Goal: Transaction & Acquisition: Purchase product/service

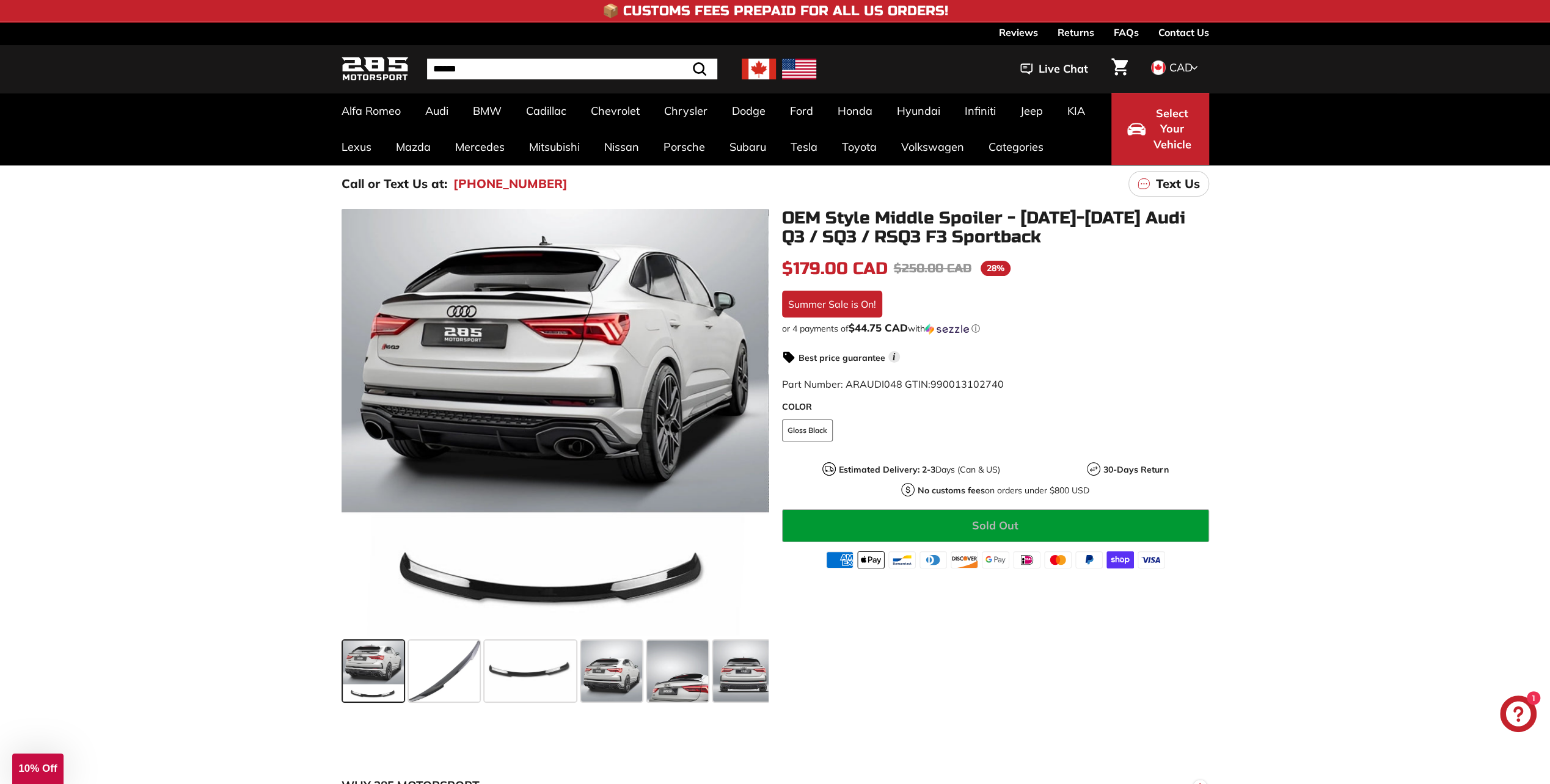
click at [1524, 717] on icon "Chat window" at bounding box center [1519, 714] width 25 height 25
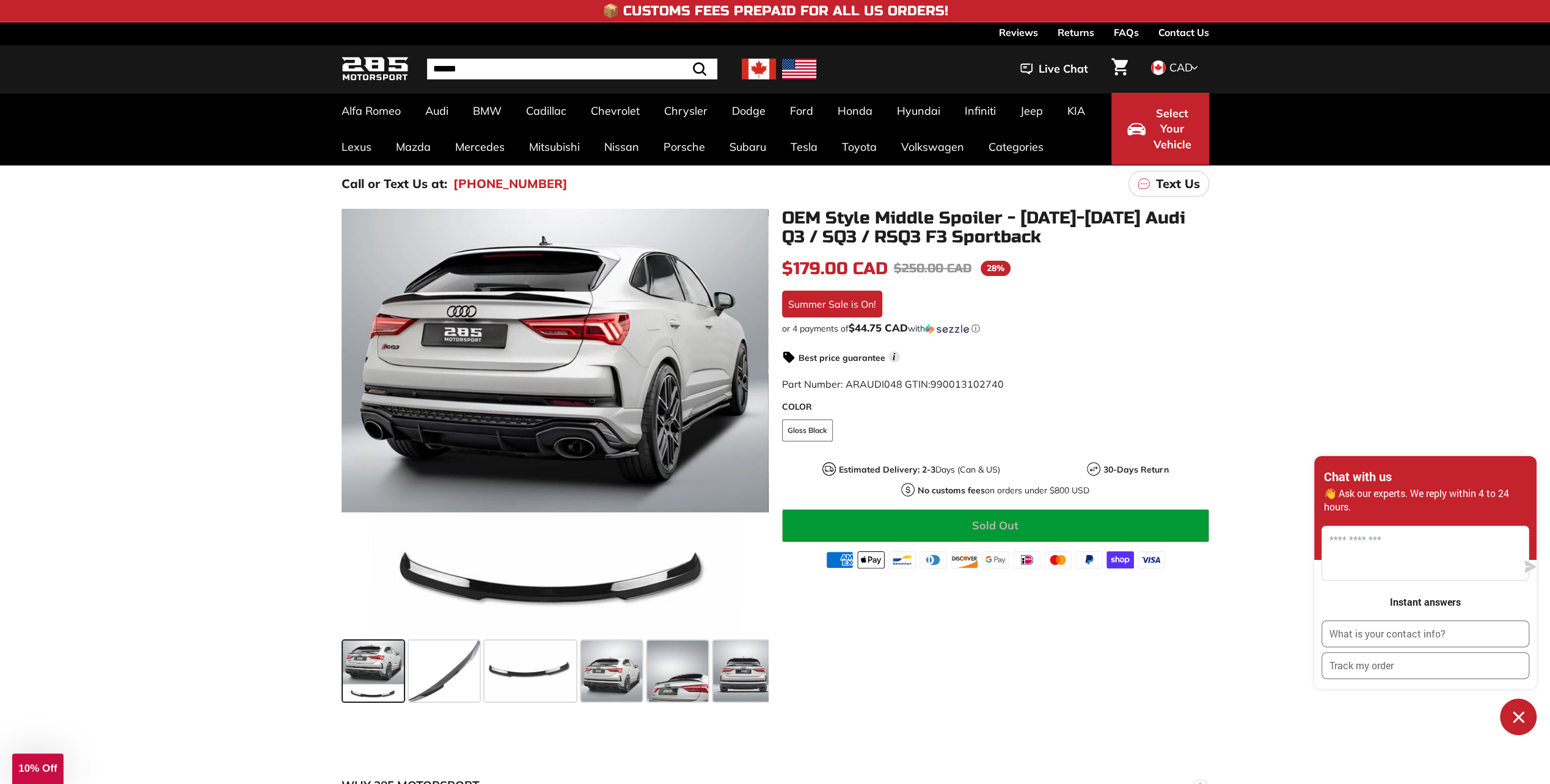
click at [1411, 604] on h3 "Instant answers" at bounding box center [1425, 602] width 71 height 13
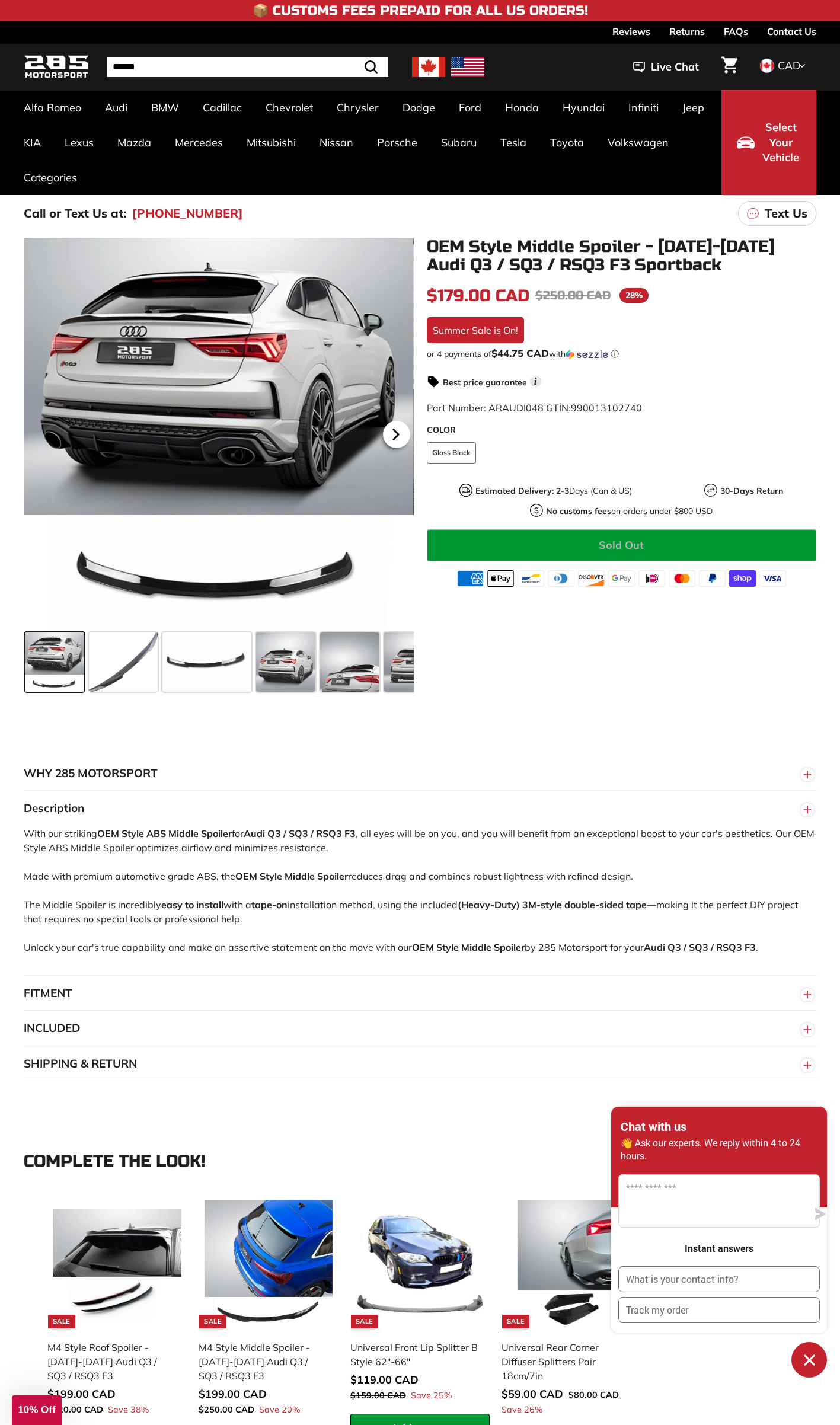
click at [401, 429] on icon at bounding box center [396, 434] width 27 height 27
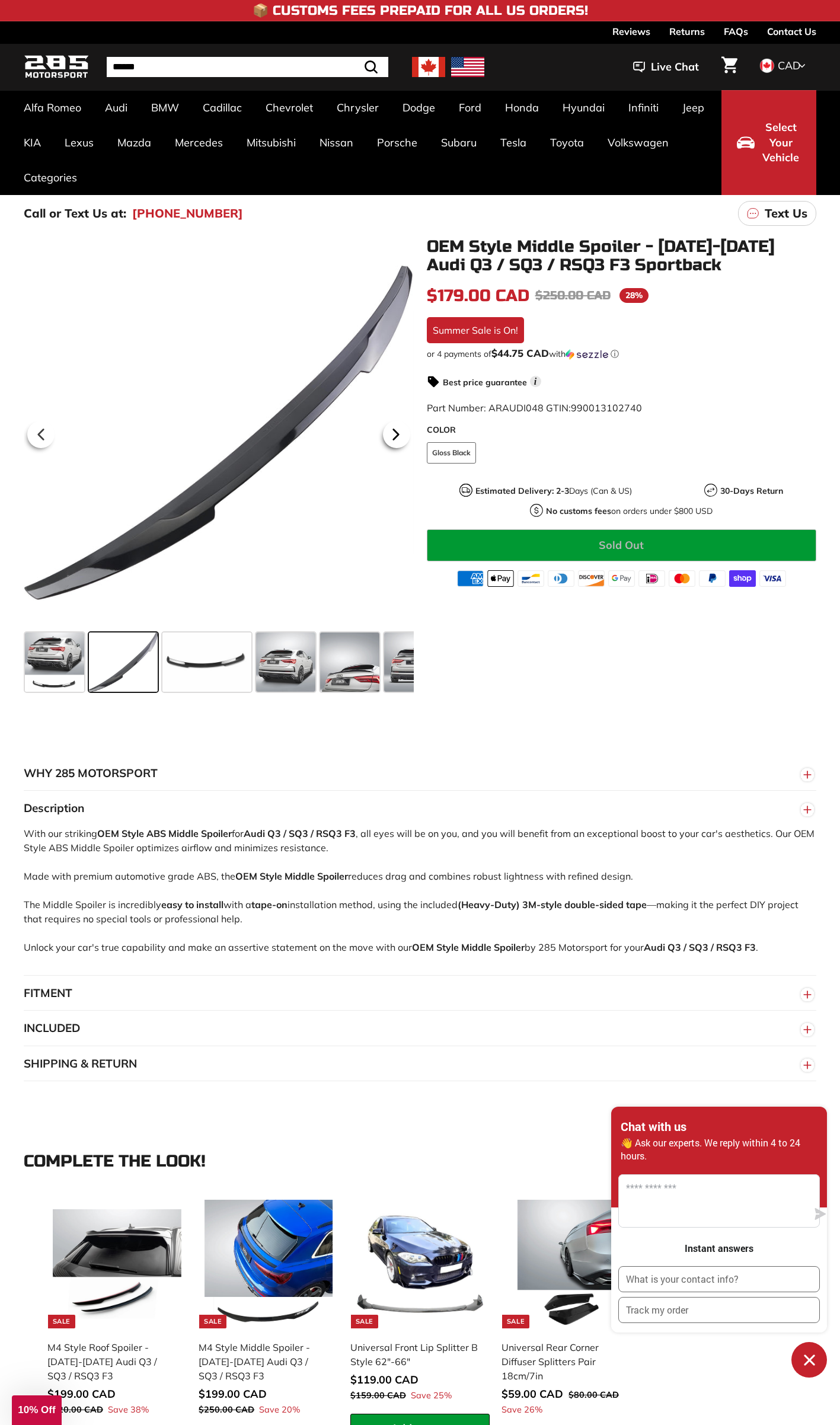
click at [404, 429] on icon at bounding box center [396, 434] width 27 height 27
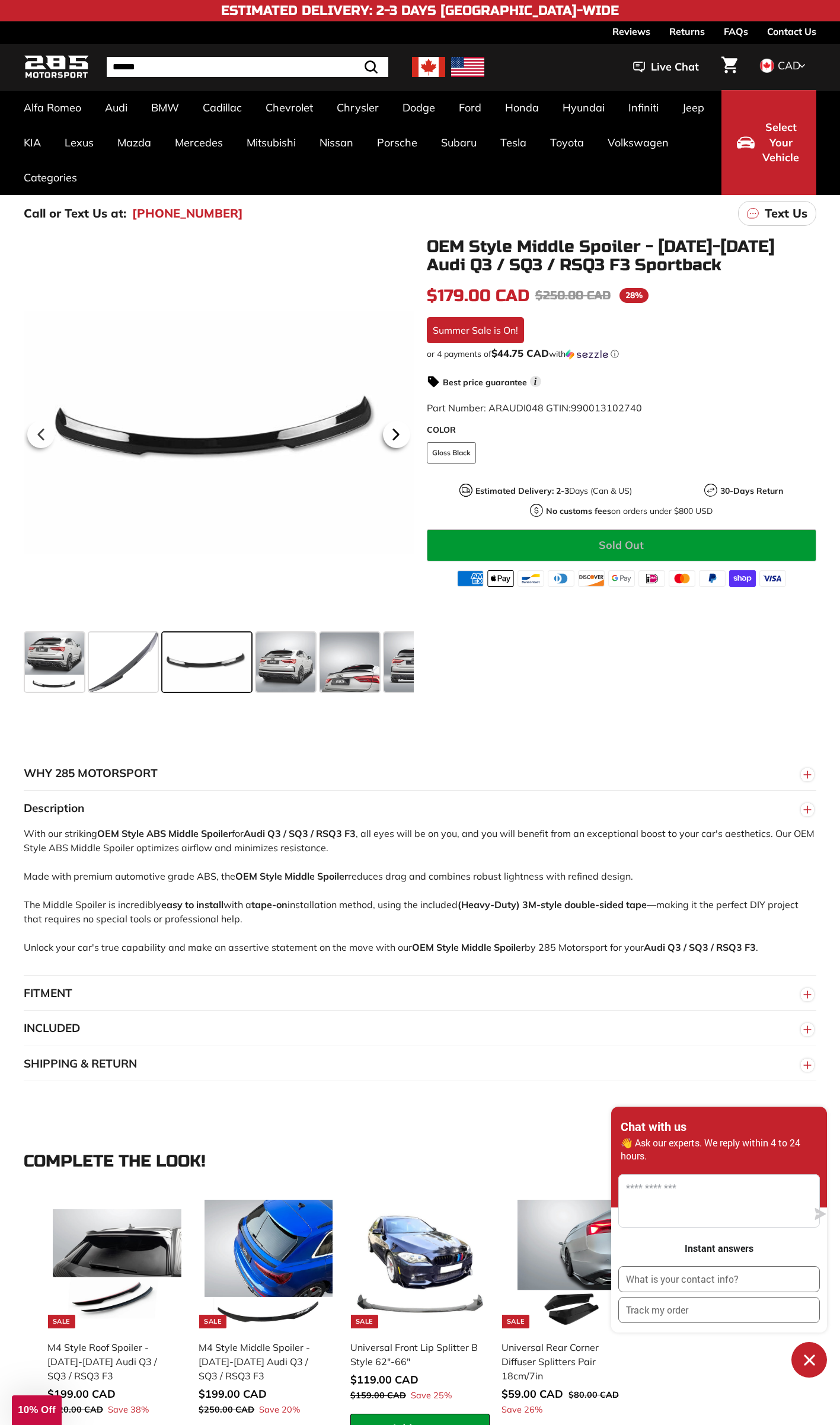
click at [408, 433] on icon at bounding box center [396, 434] width 27 height 27
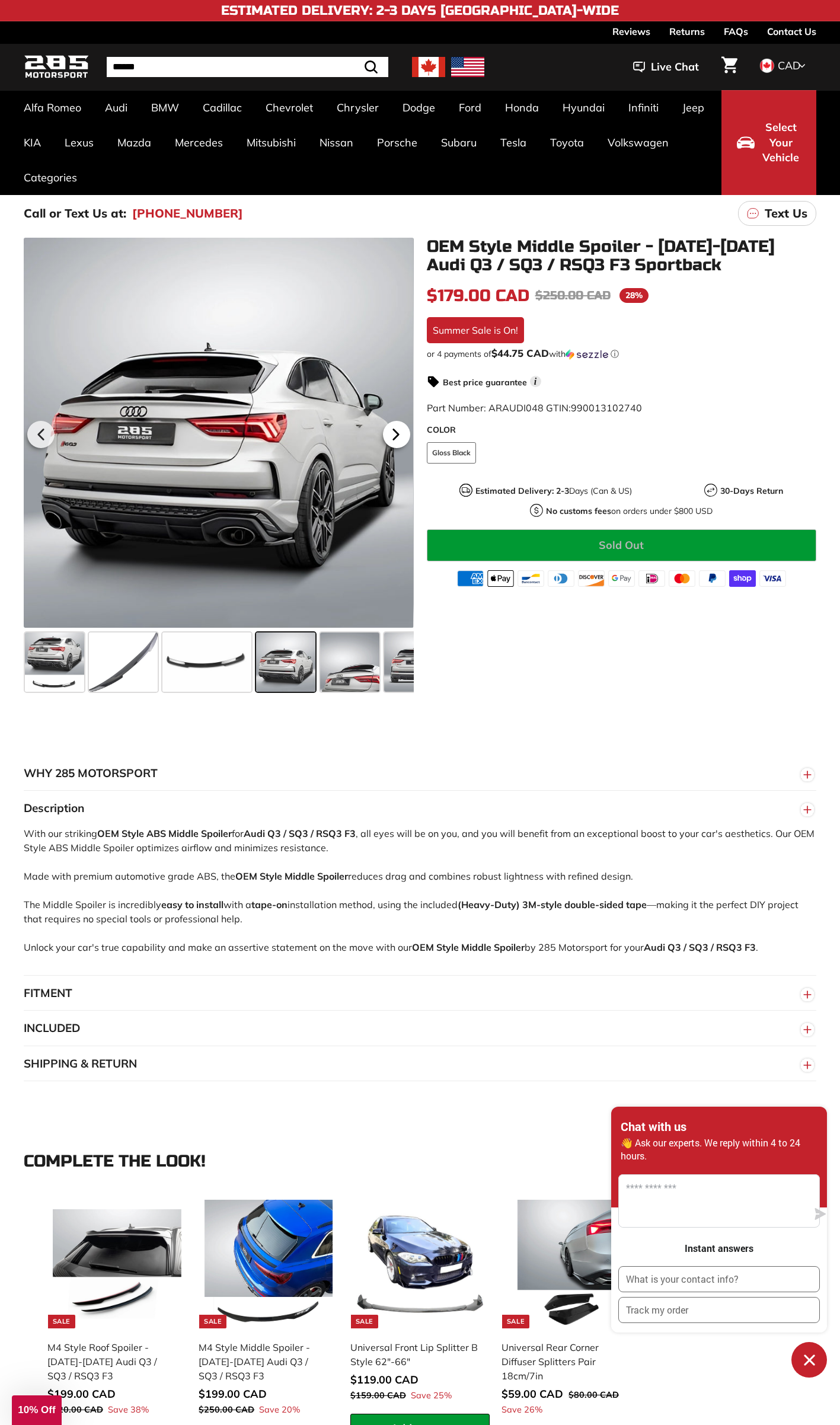
click at [412, 433] on div at bounding box center [396, 434] width 34 height 33
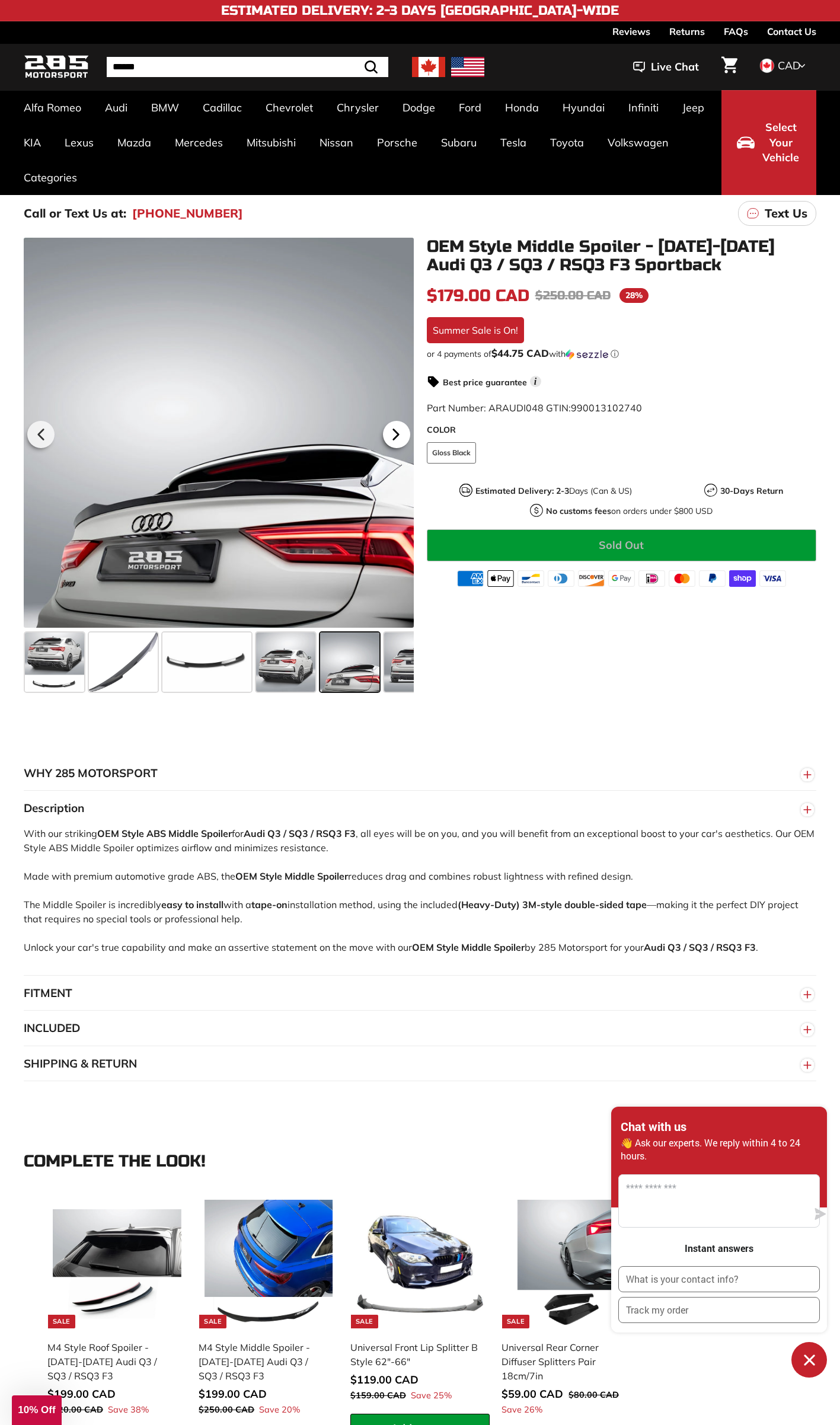
click at [412, 433] on div at bounding box center [396, 434] width 34 height 33
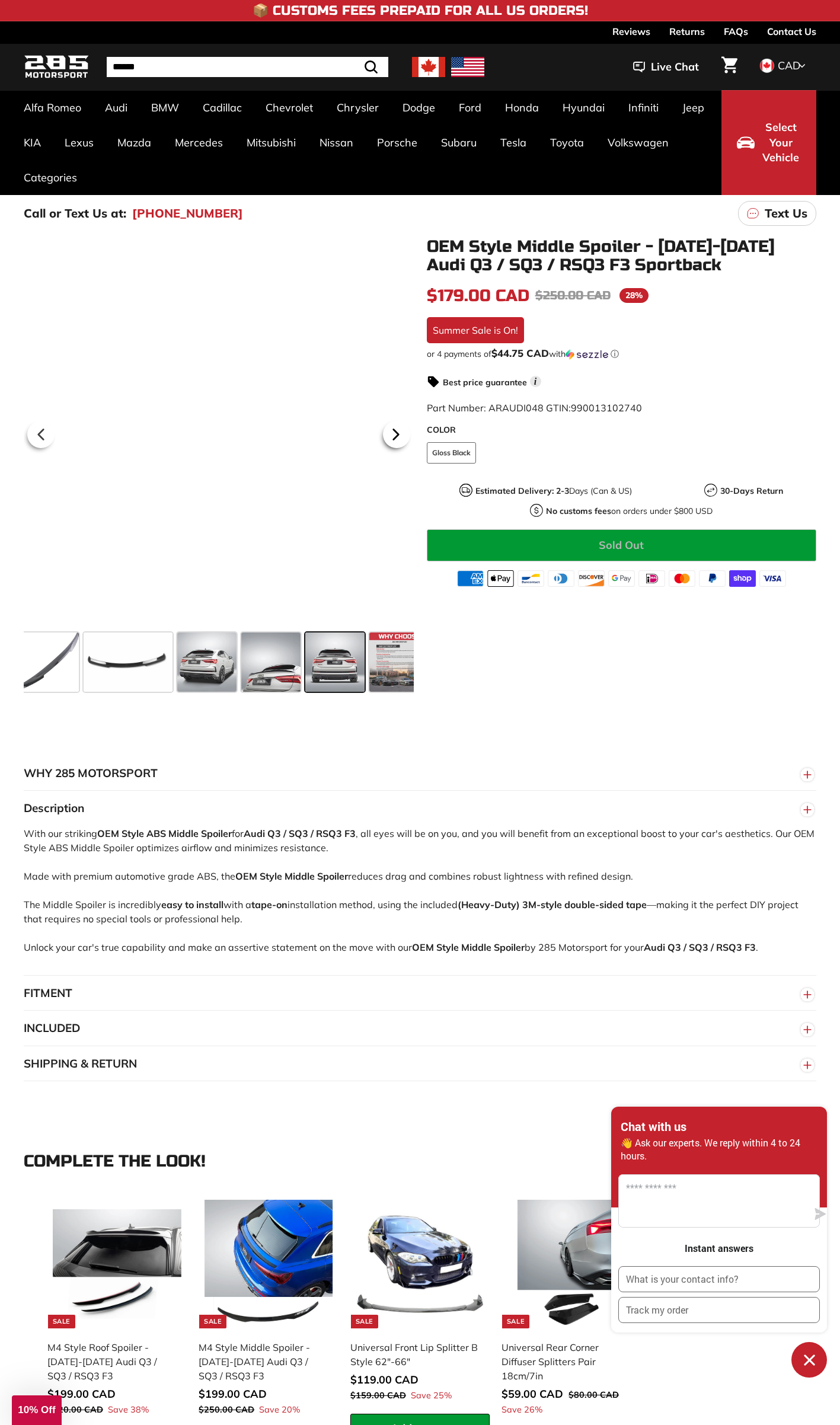
scroll to position [0, 96]
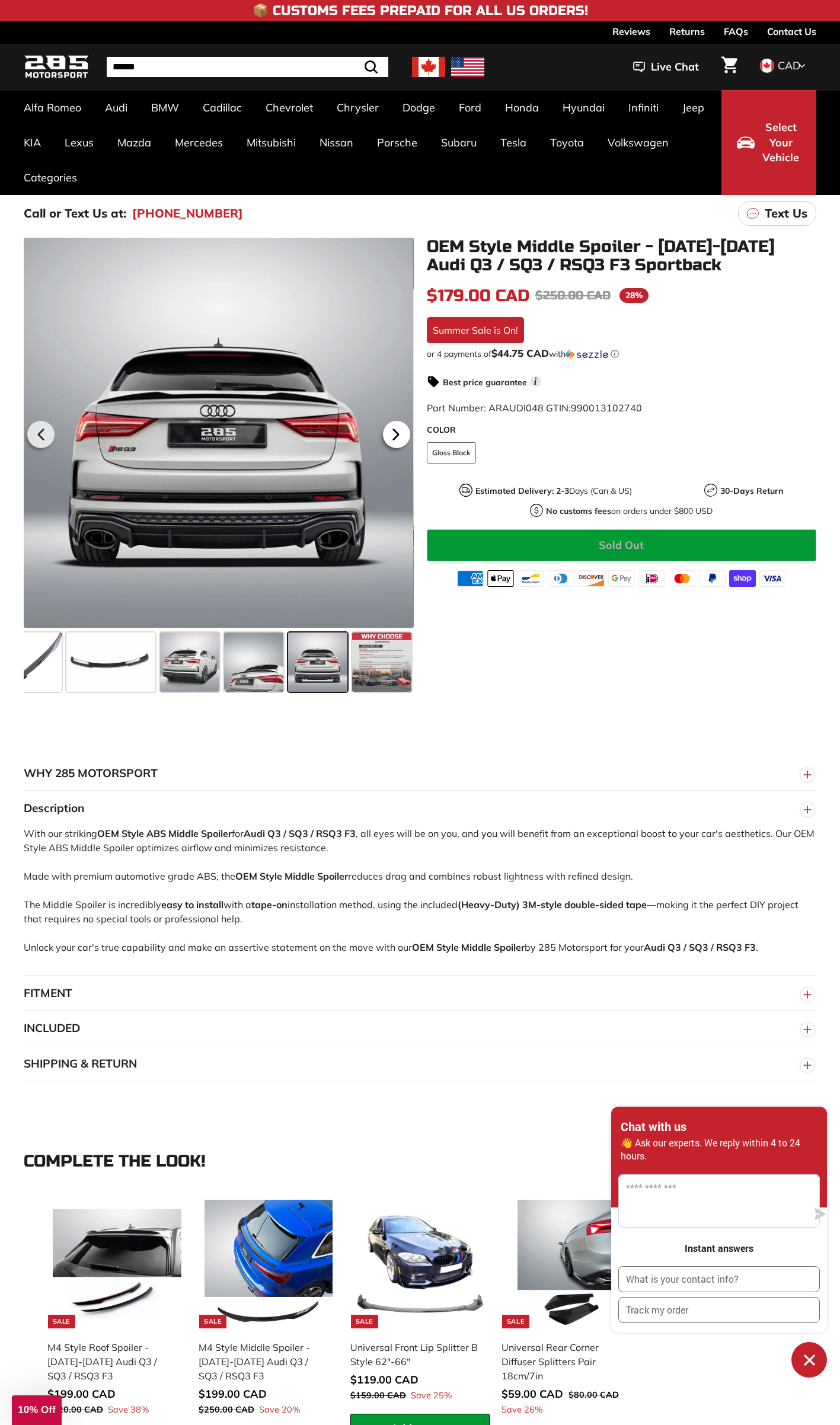
click at [412, 433] on div at bounding box center [396, 434] width 34 height 33
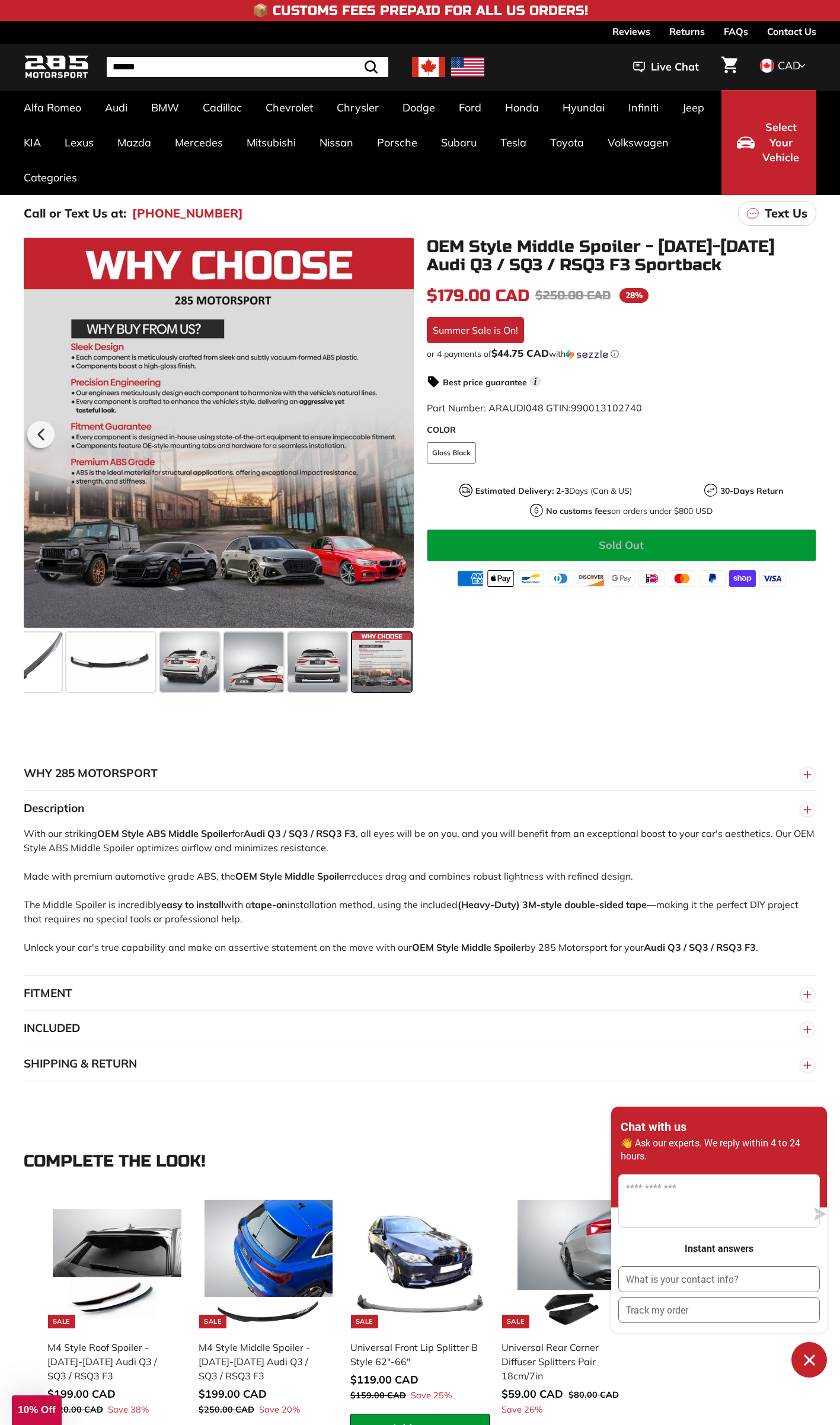
click at [412, 433] on div at bounding box center [219, 433] width 390 height 390
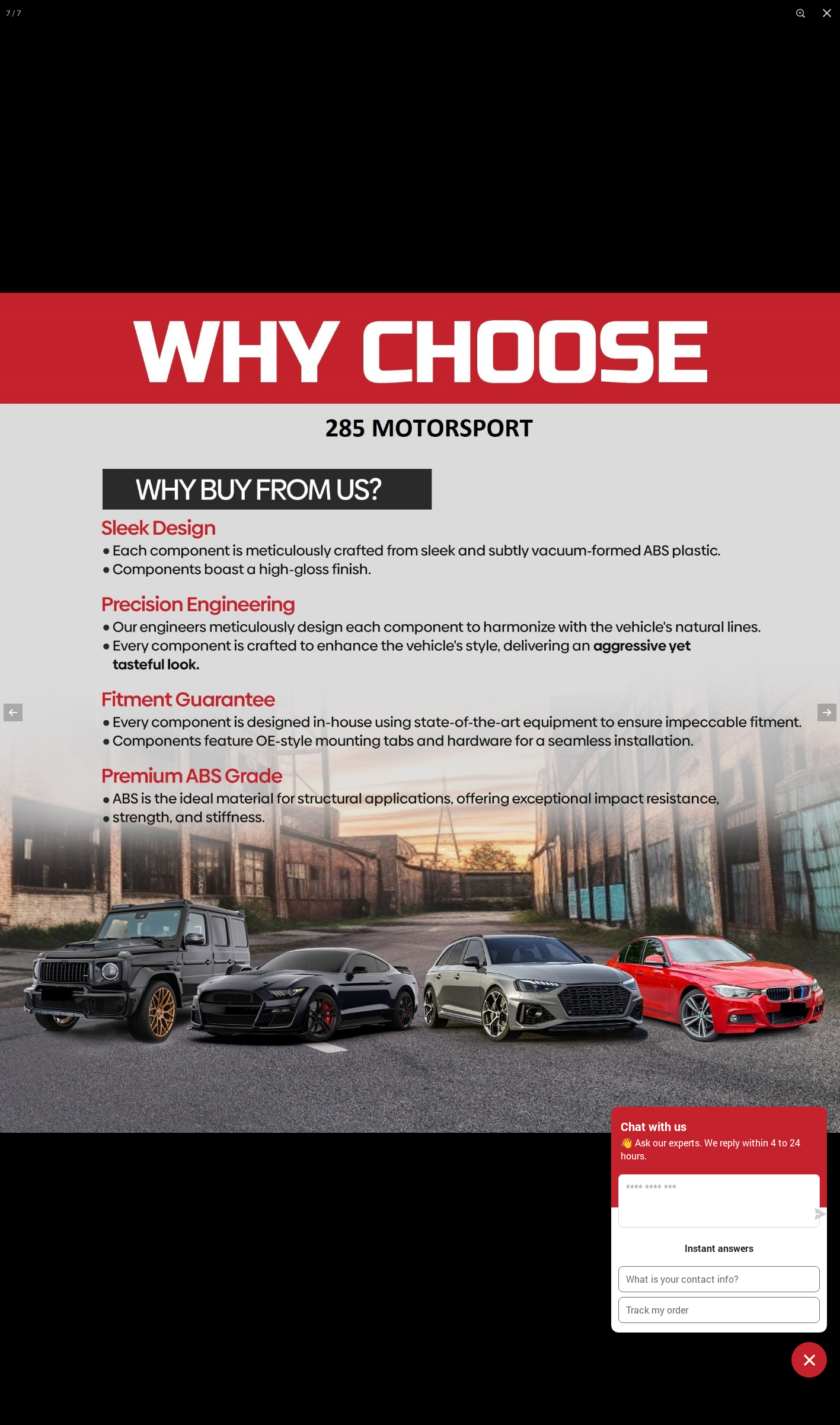
click at [566, 472] on img at bounding box center [420, 713] width 840 height 840
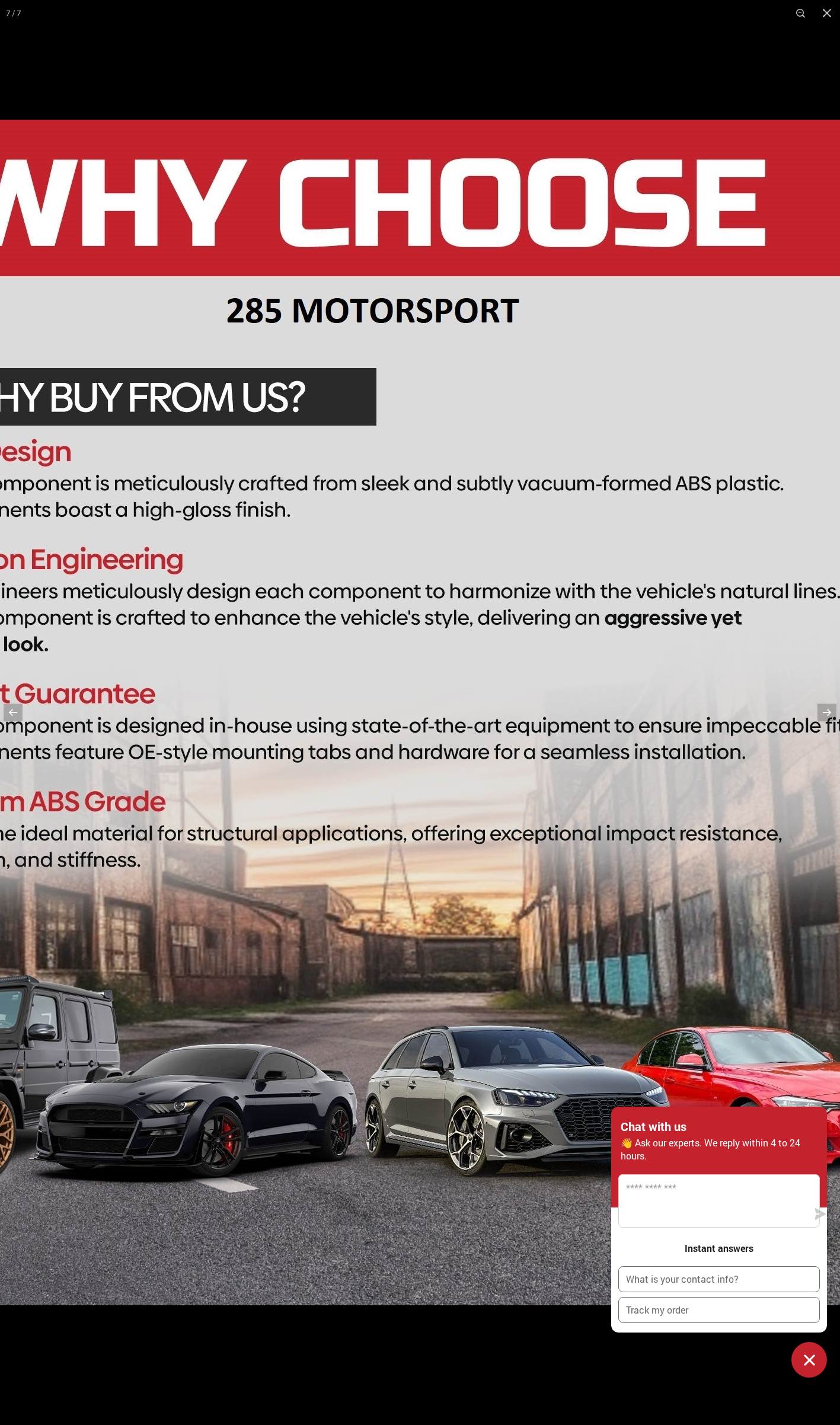
click at [558, 471] on img at bounding box center [360, 712] width 1185 height 1185
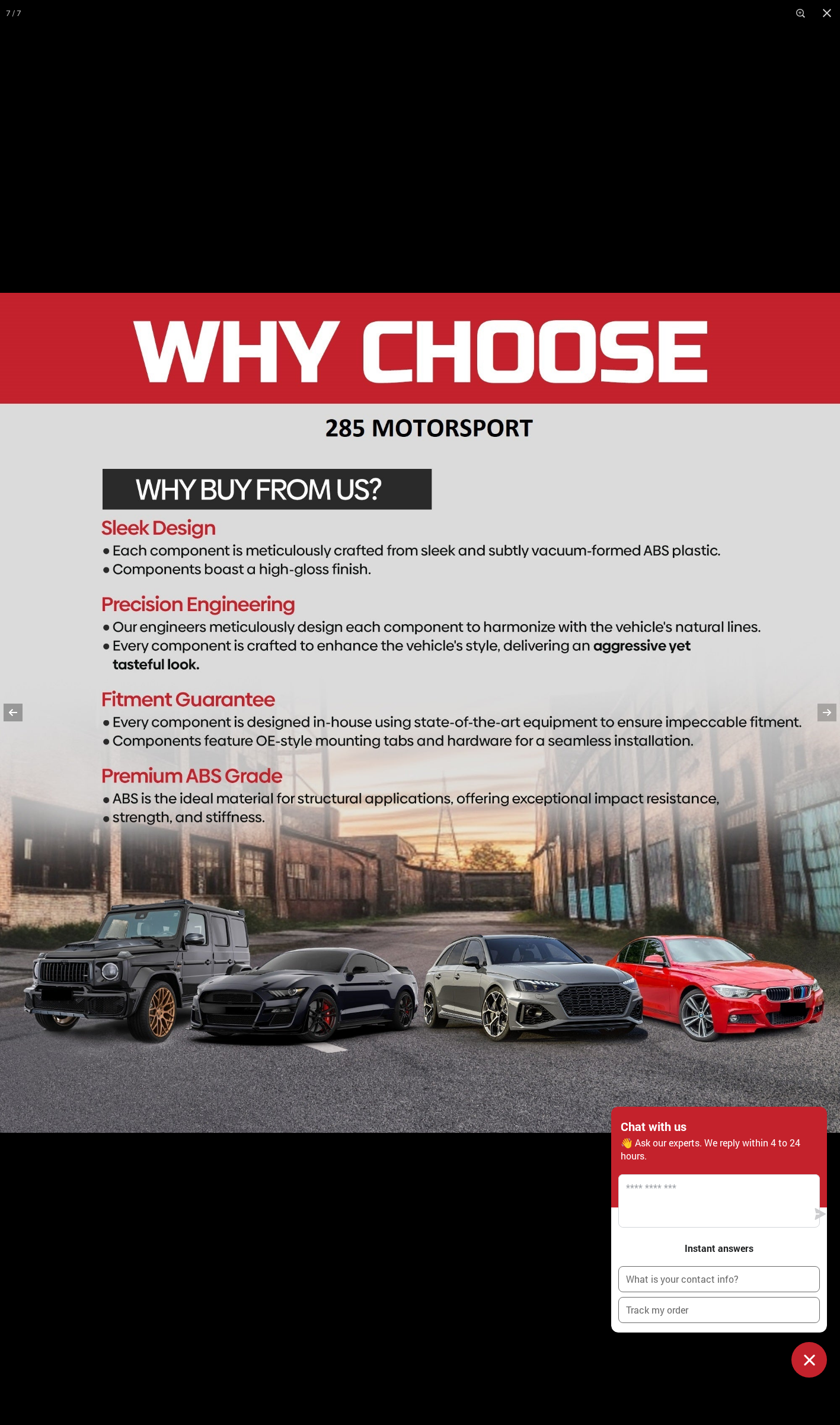
click at [14, 708] on button at bounding box center [21, 712] width 42 height 59
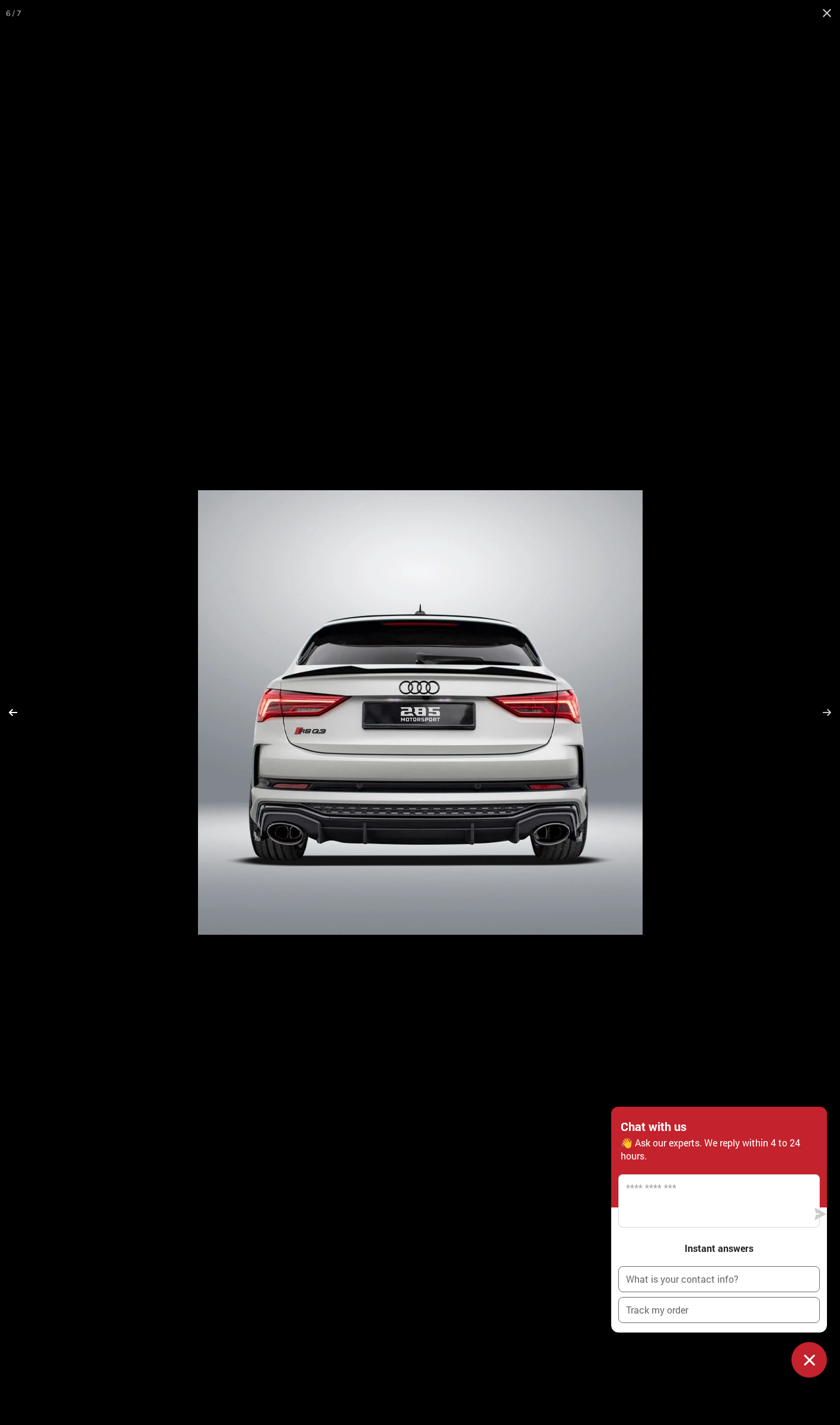
click at [13, 708] on button at bounding box center [21, 712] width 42 height 59
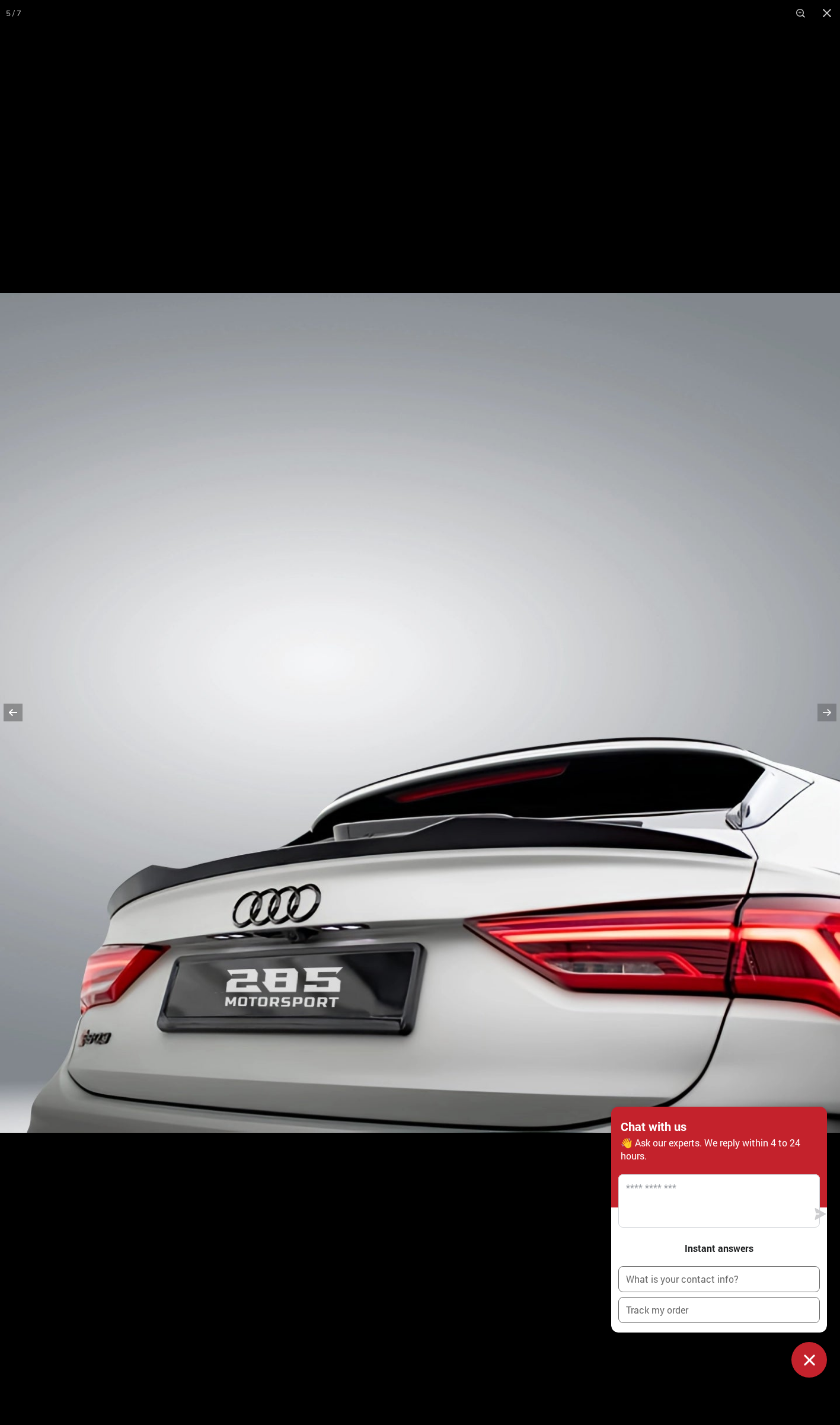
click at [13, 708] on button at bounding box center [21, 712] width 42 height 59
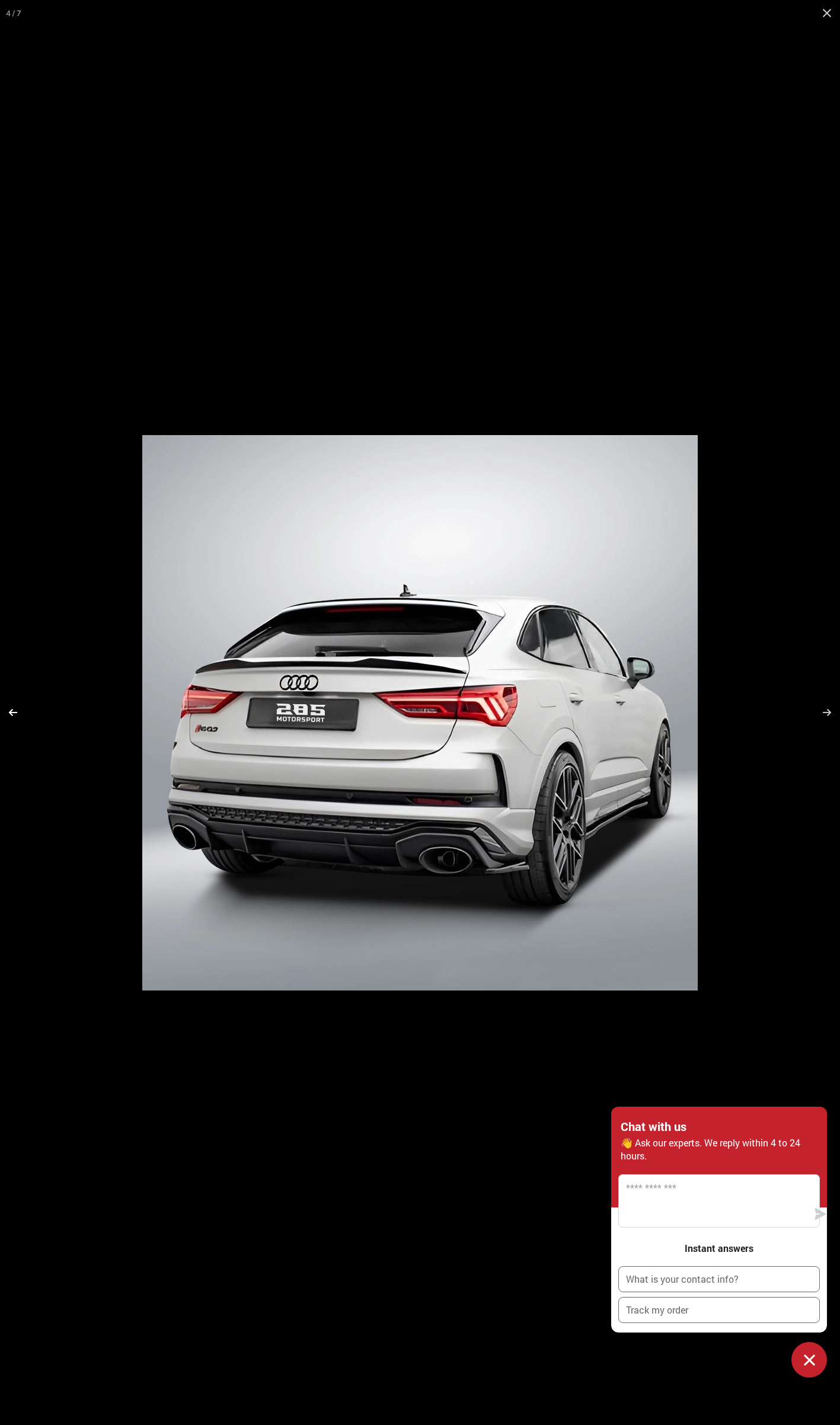
click at [13, 708] on button at bounding box center [21, 712] width 42 height 59
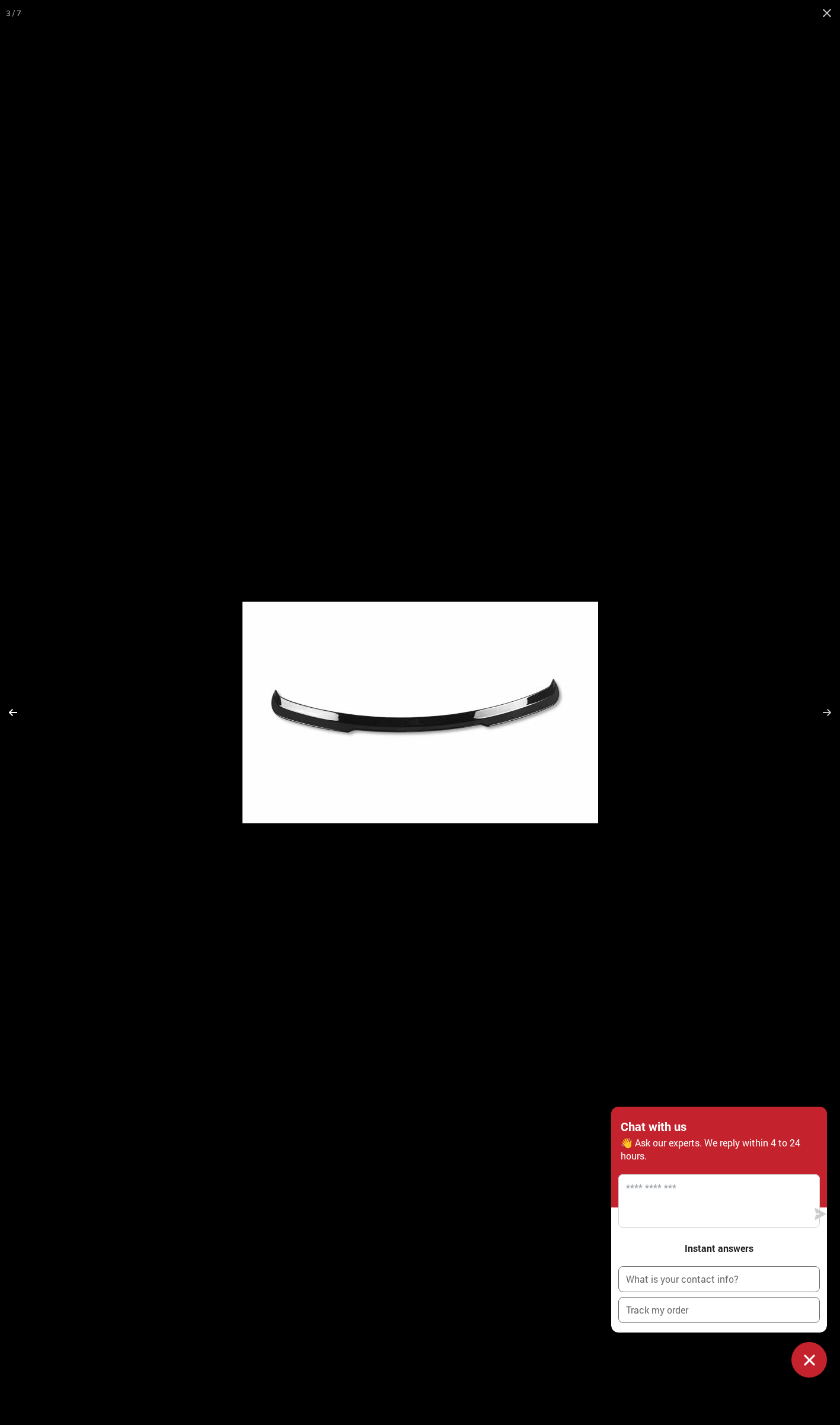
click at [13, 708] on button at bounding box center [21, 712] width 42 height 59
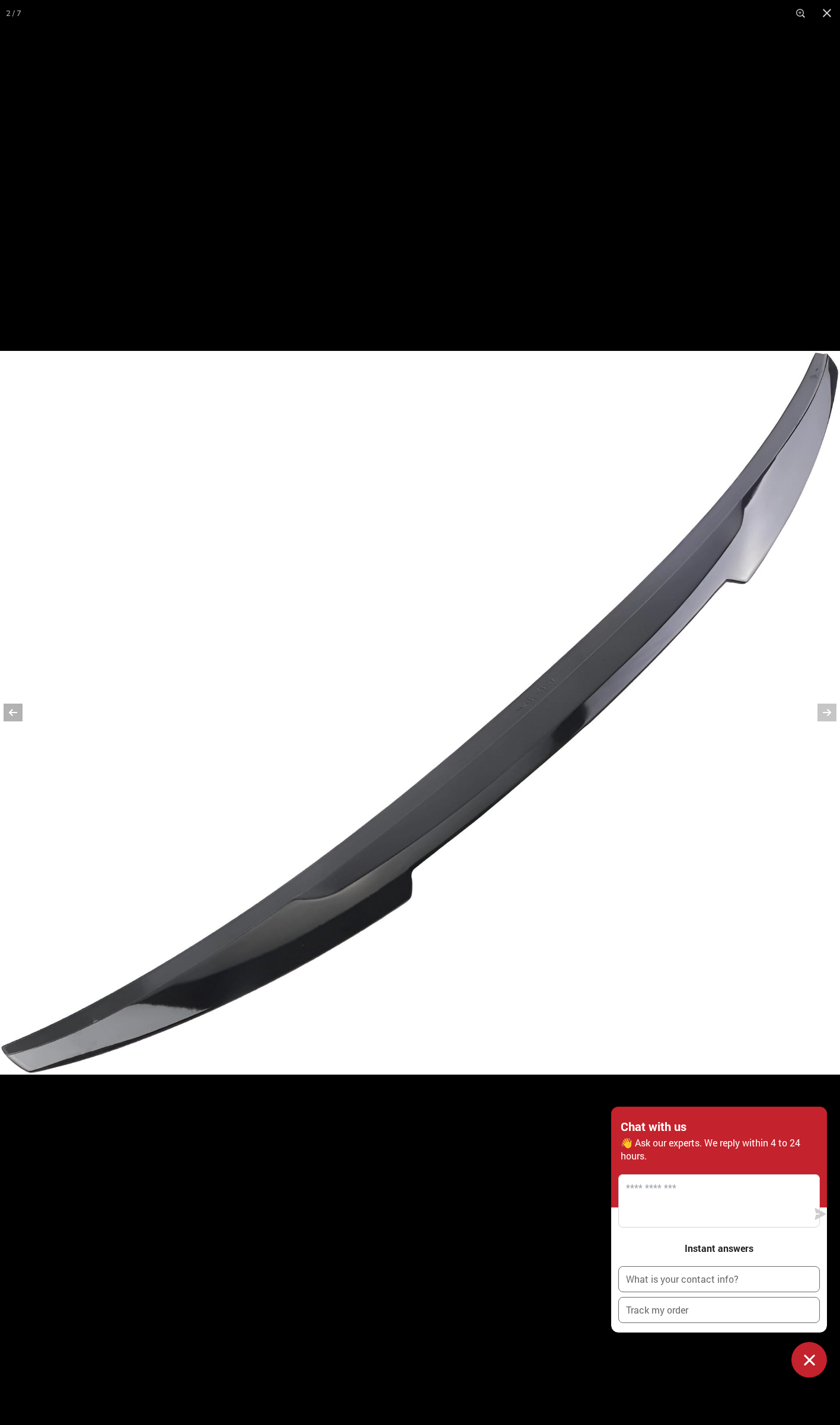
scroll to position [0, 0]
click at [13, 708] on button at bounding box center [21, 712] width 42 height 59
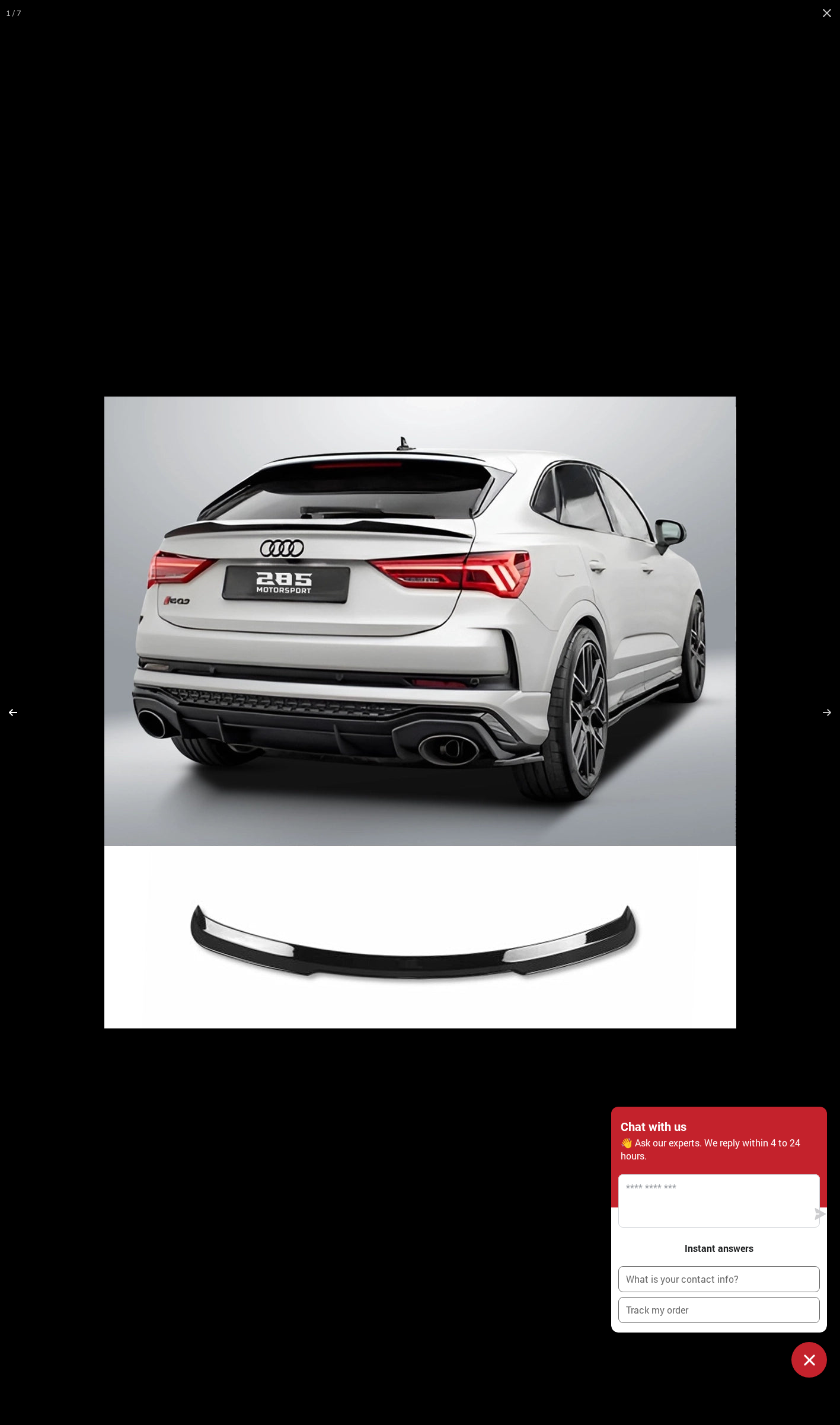
click at [13, 708] on button at bounding box center [21, 712] width 42 height 59
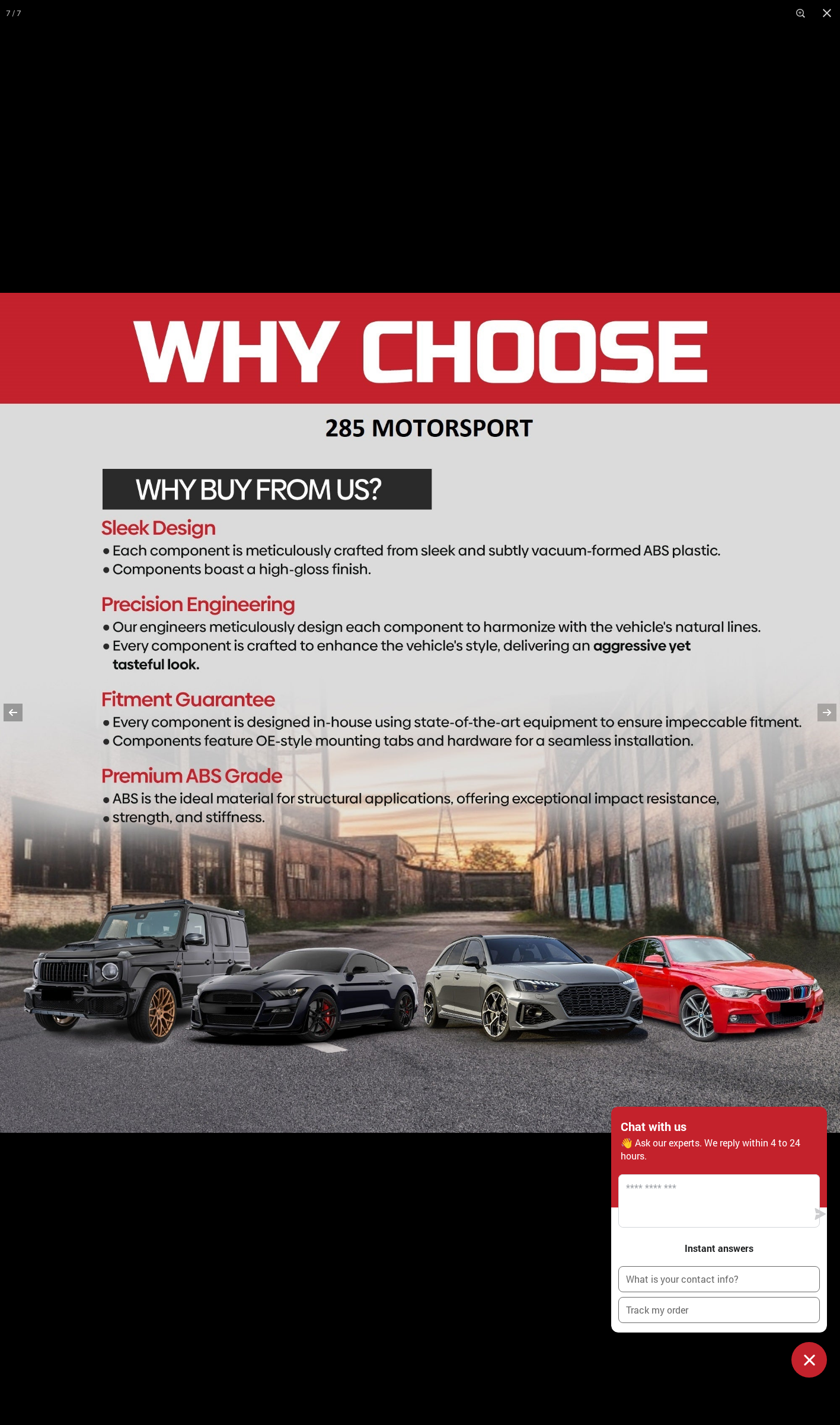
scroll to position [0, 96]
click at [13, 708] on button at bounding box center [21, 712] width 42 height 59
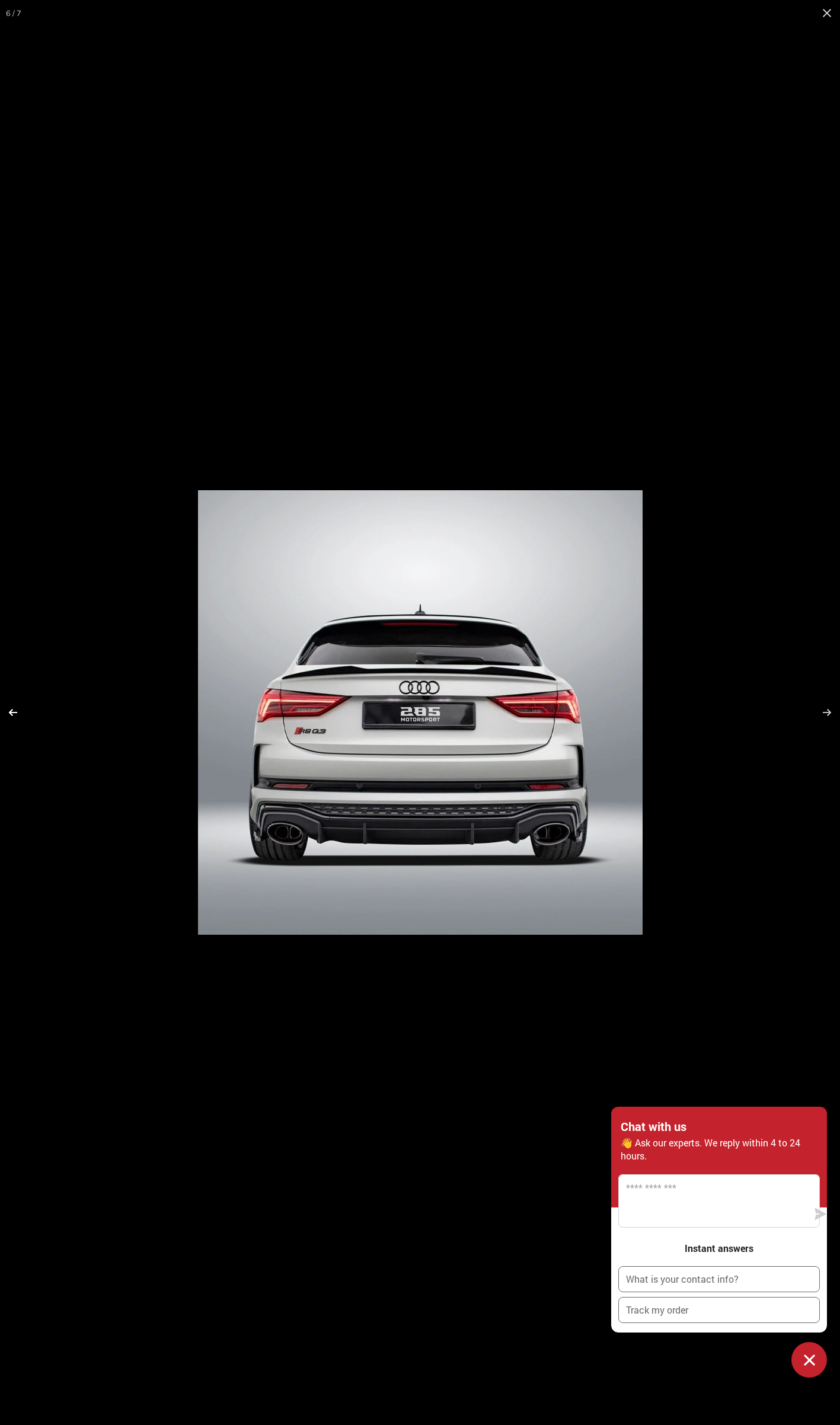
click at [13, 708] on button at bounding box center [21, 712] width 42 height 59
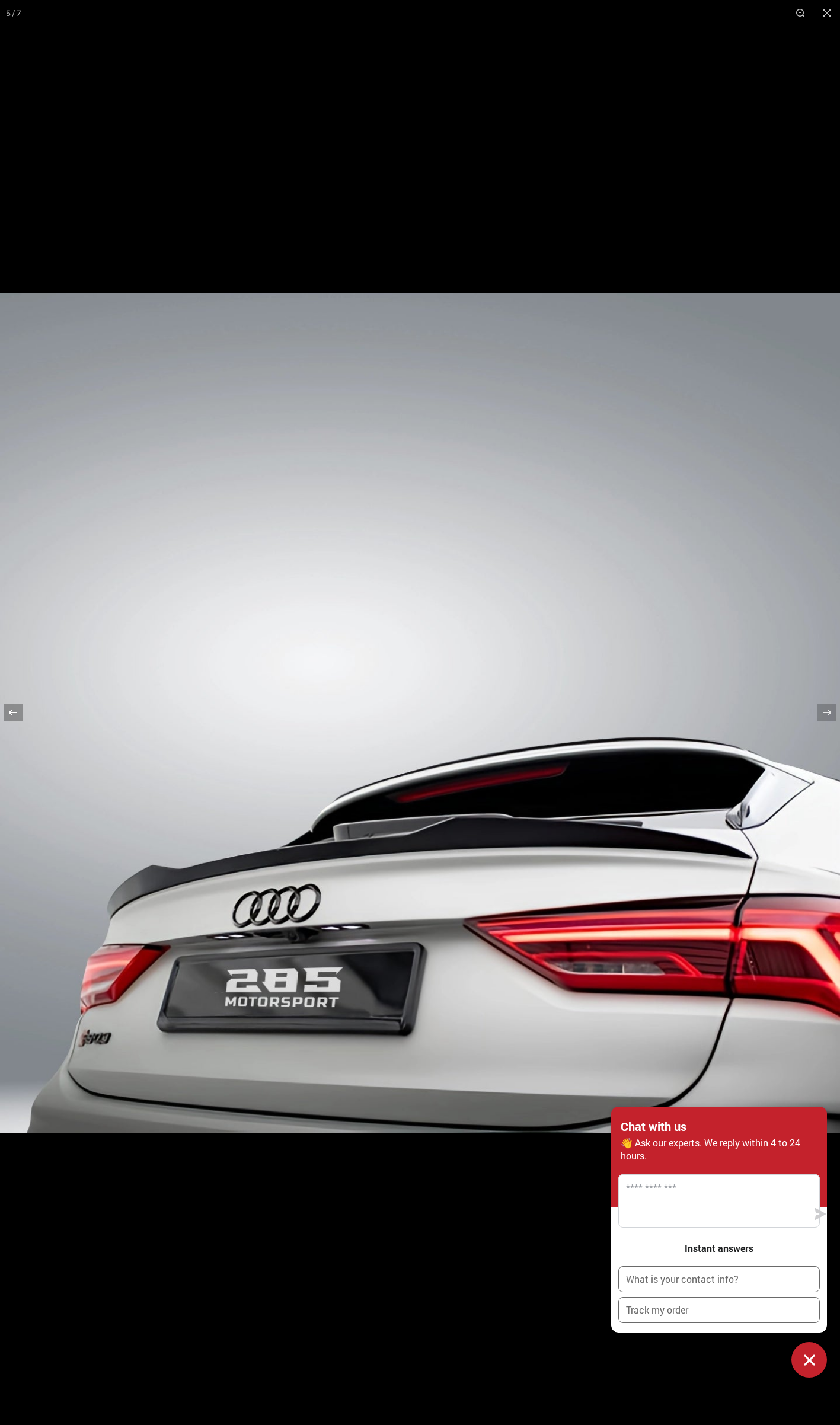
click at [13, 708] on button at bounding box center [21, 712] width 42 height 59
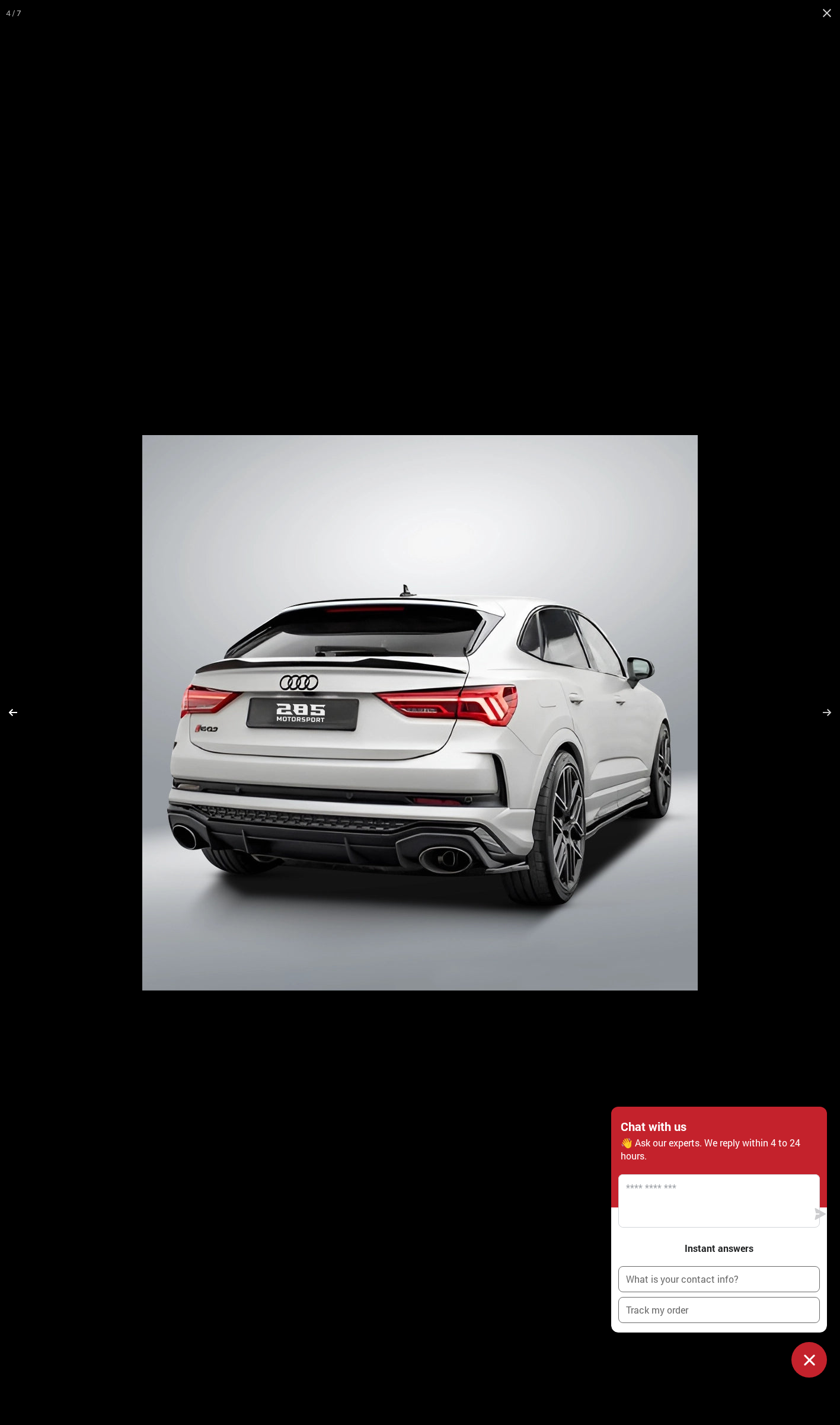
click at [13, 708] on button at bounding box center [21, 712] width 42 height 59
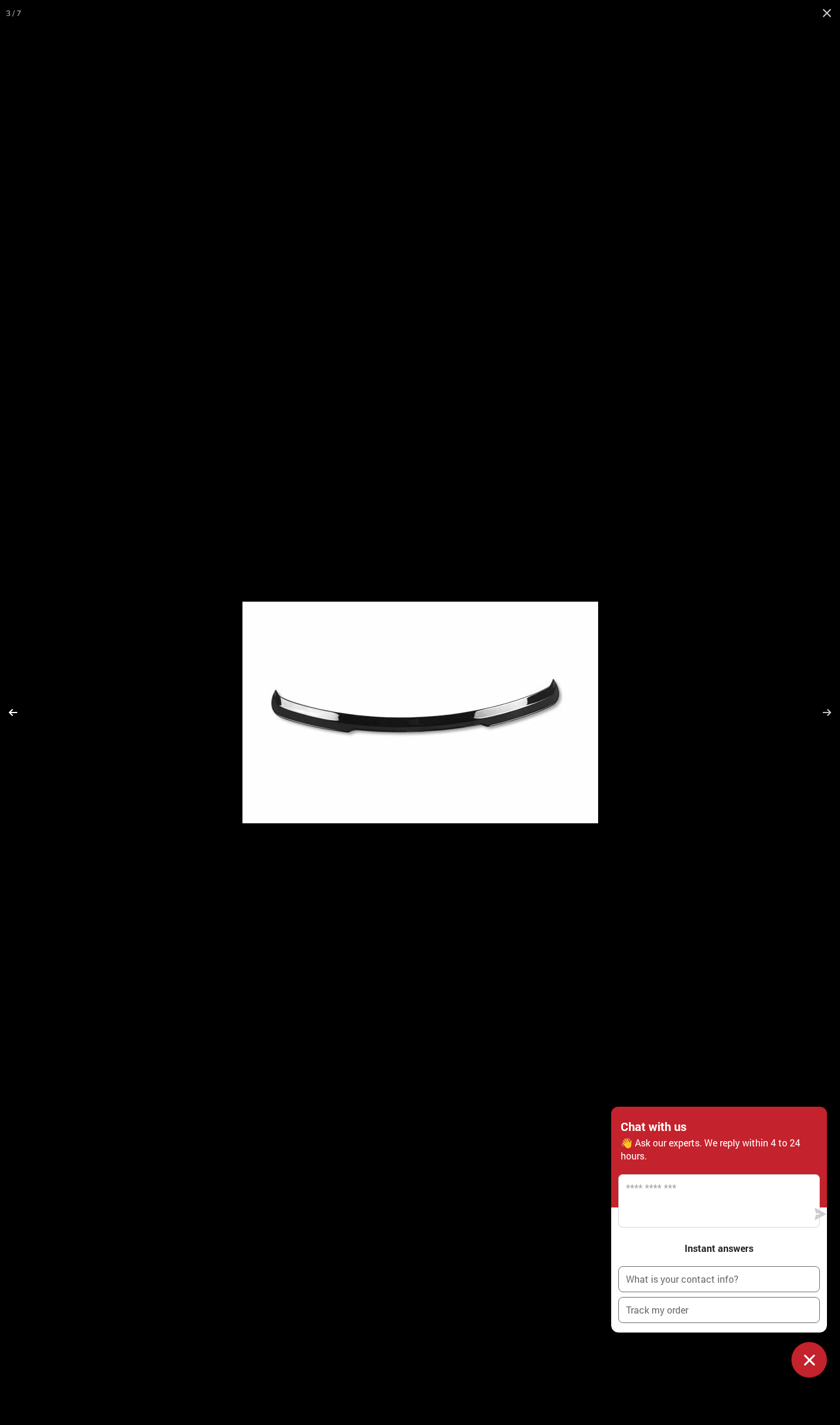
click at [13, 708] on button at bounding box center [21, 712] width 42 height 59
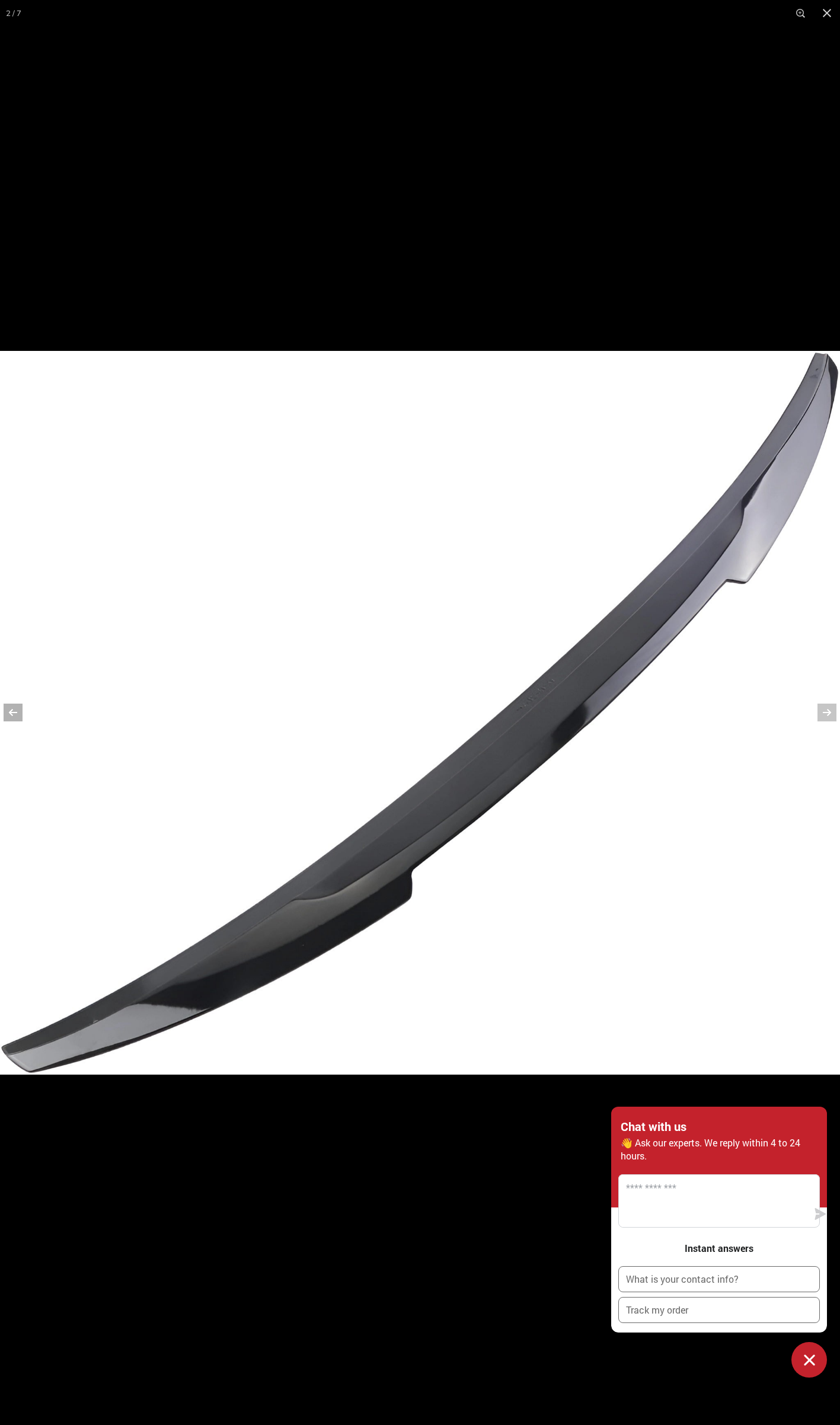
scroll to position [0, 0]
click at [13, 708] on button at bounding box center [21, 712] width 42 height 59
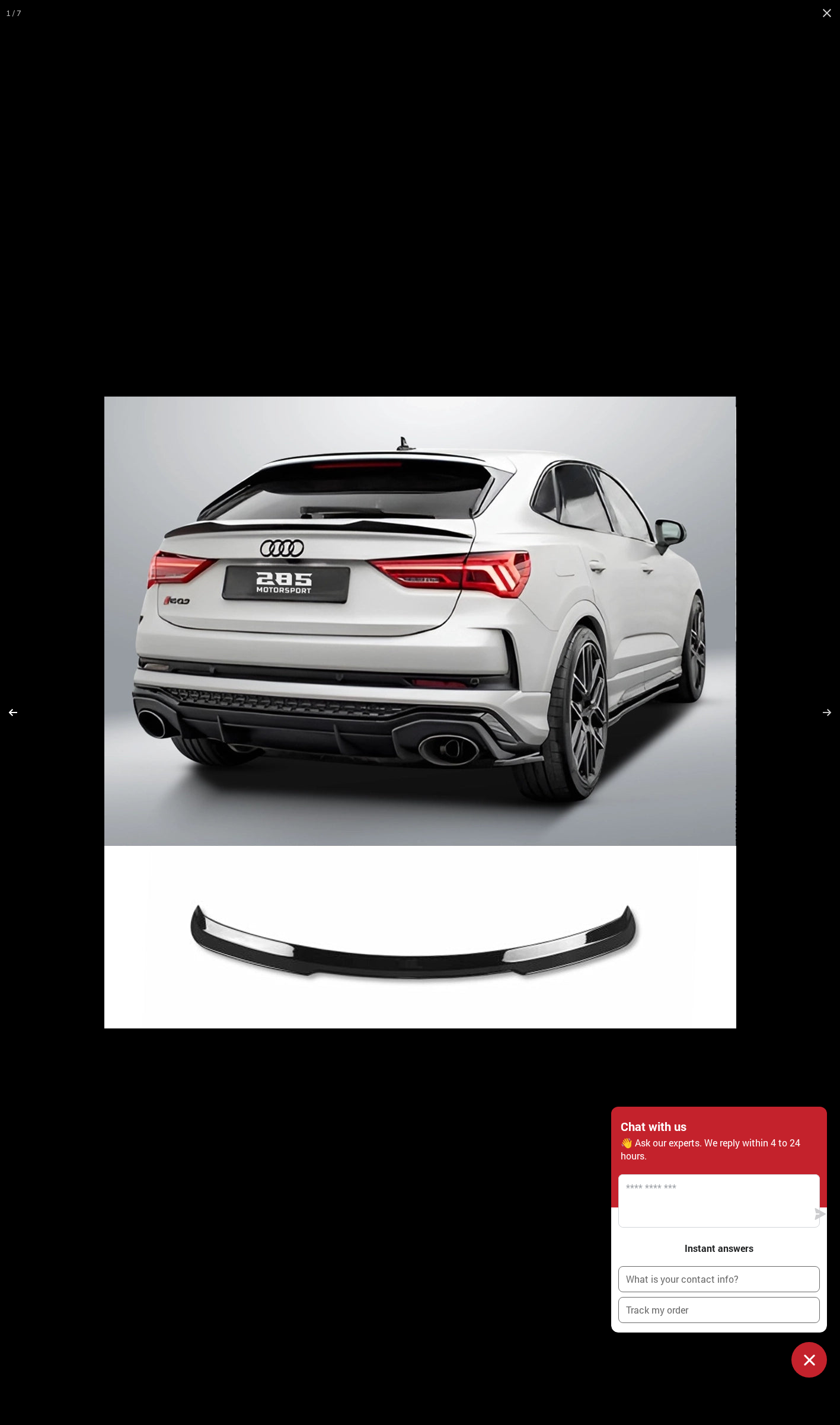
click at [13, 708] on button at bounding box center [21, 712] width 42 height 59
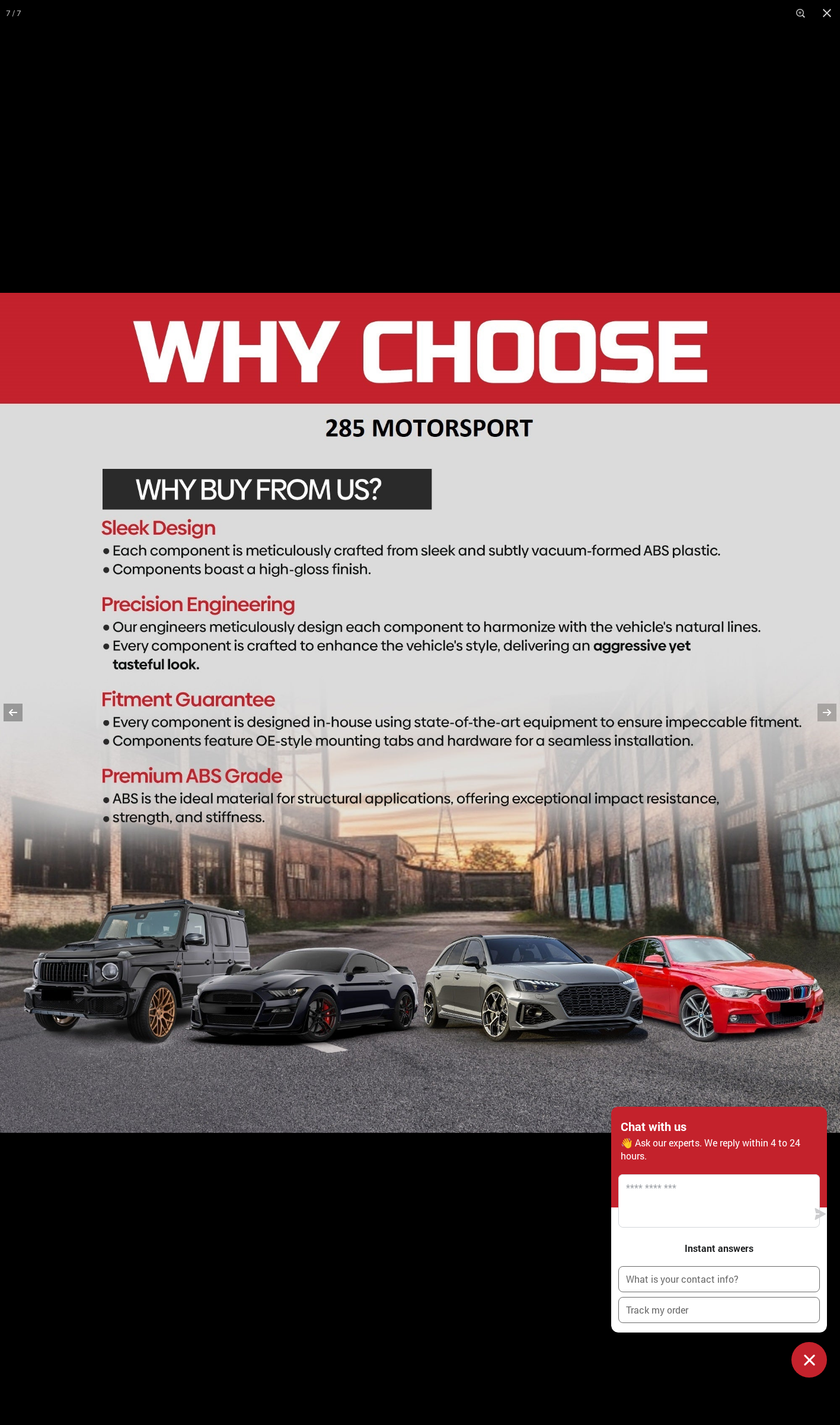
scroll to position [0, 96]
click at [13, 708] on button at bounding box center [21, 712] width 42 height 59
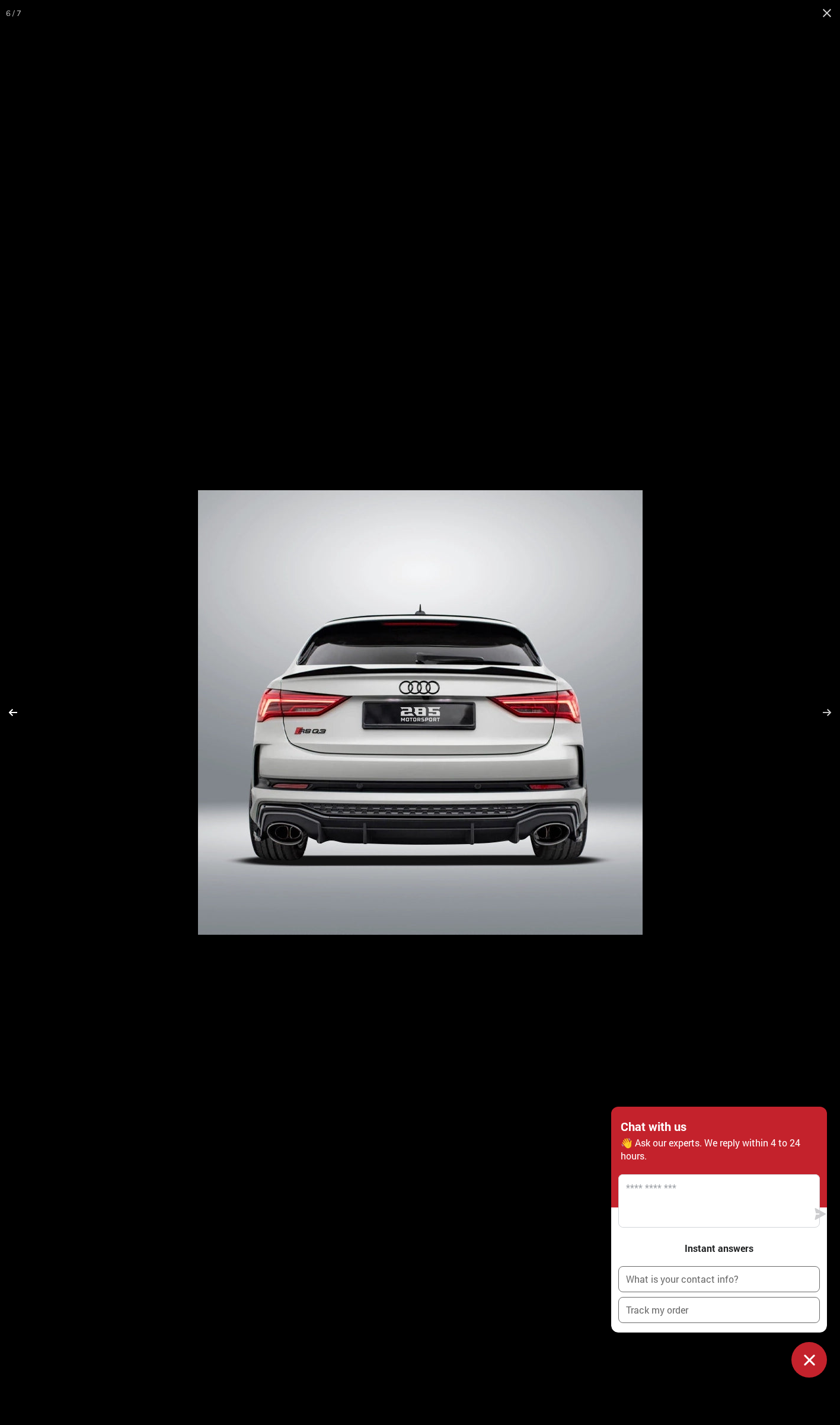
click at [13, 708] on button at bounding box center [21, 712] width 42 height 59
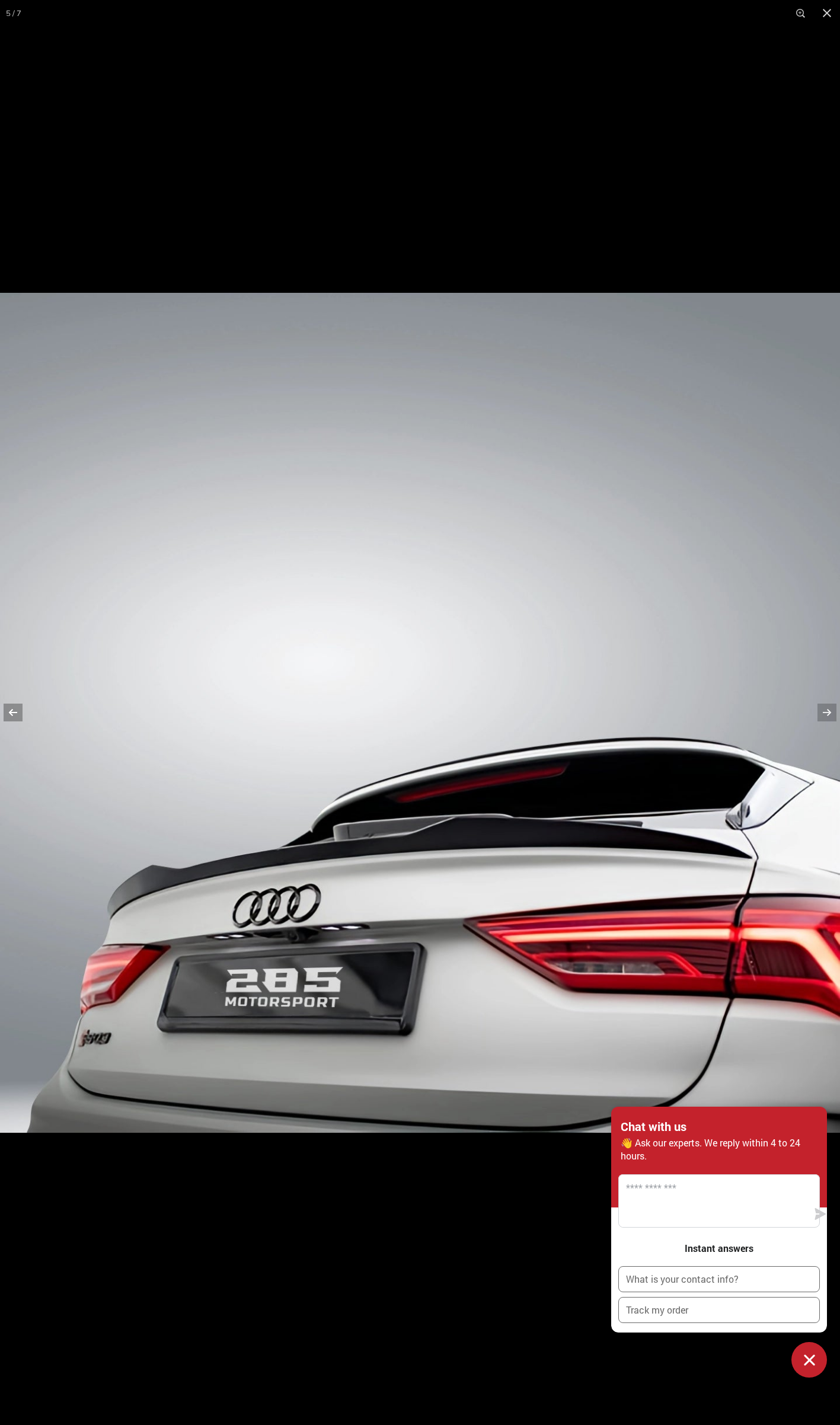
click at [13, 708] on button at bounding box center [21, 712] width 42 height 59
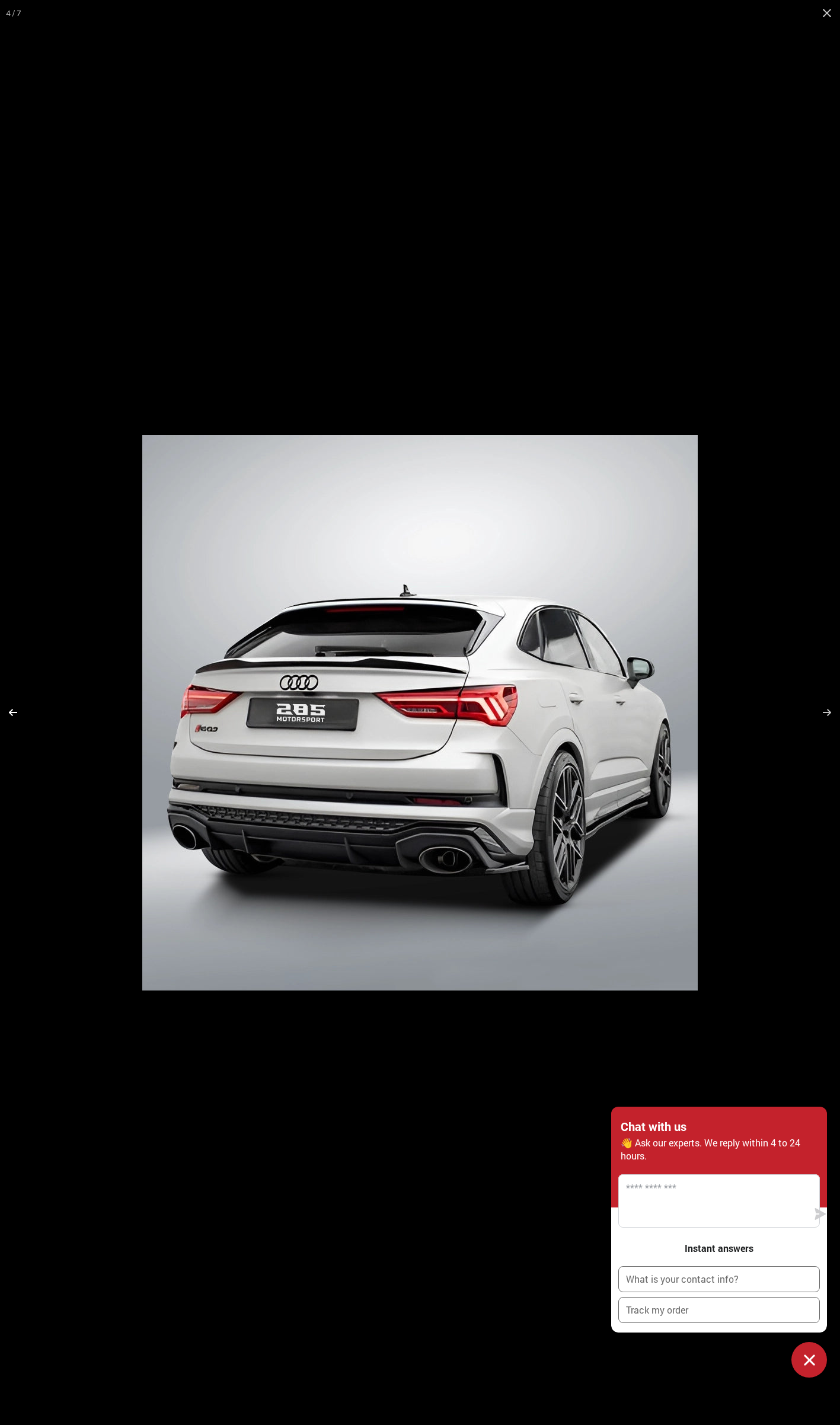
click at [13, 708] on button at bounding box center [21, 712] width 42 height 59
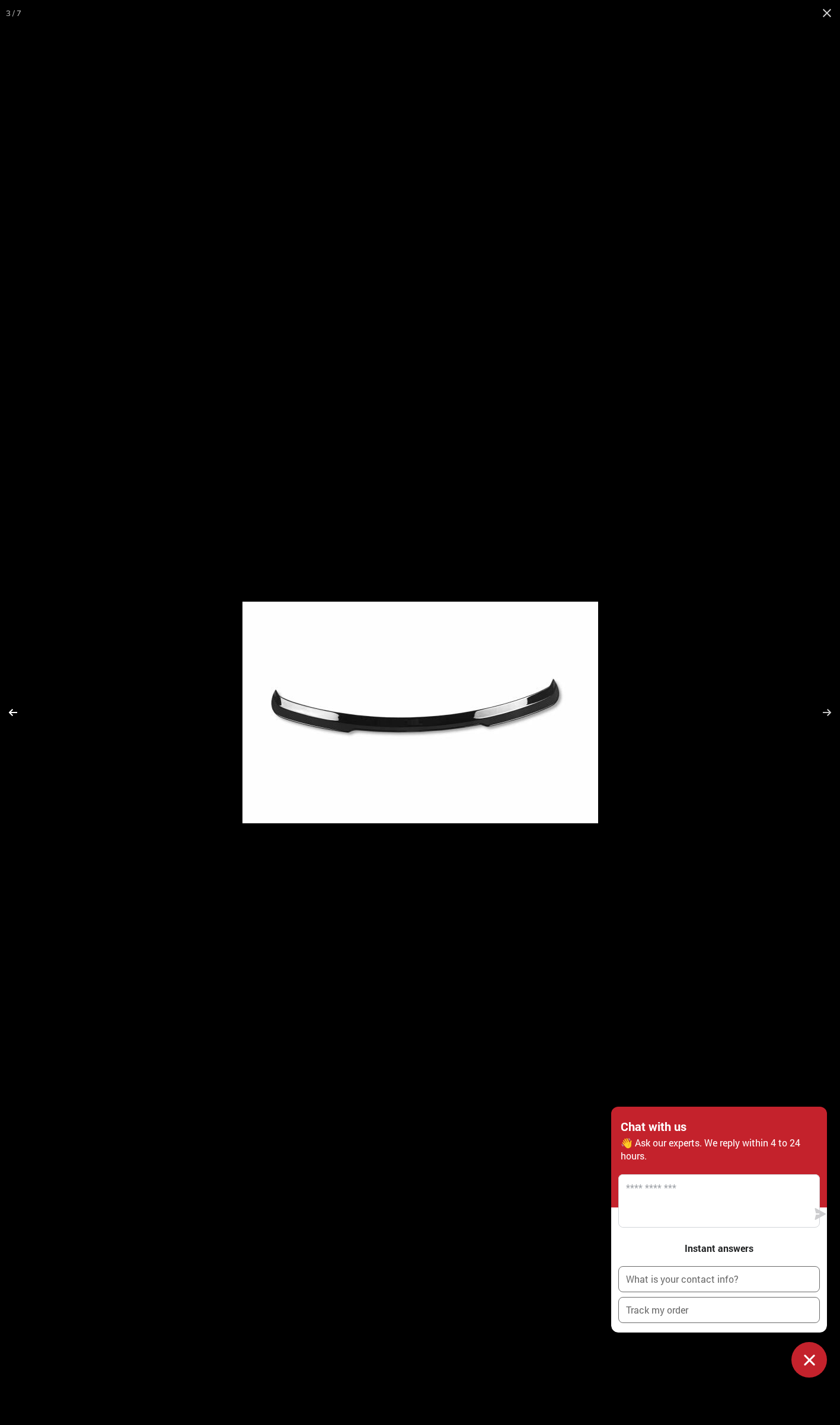
click at [13, 708] on button at bounding box center [21, 712] width 42 height 59
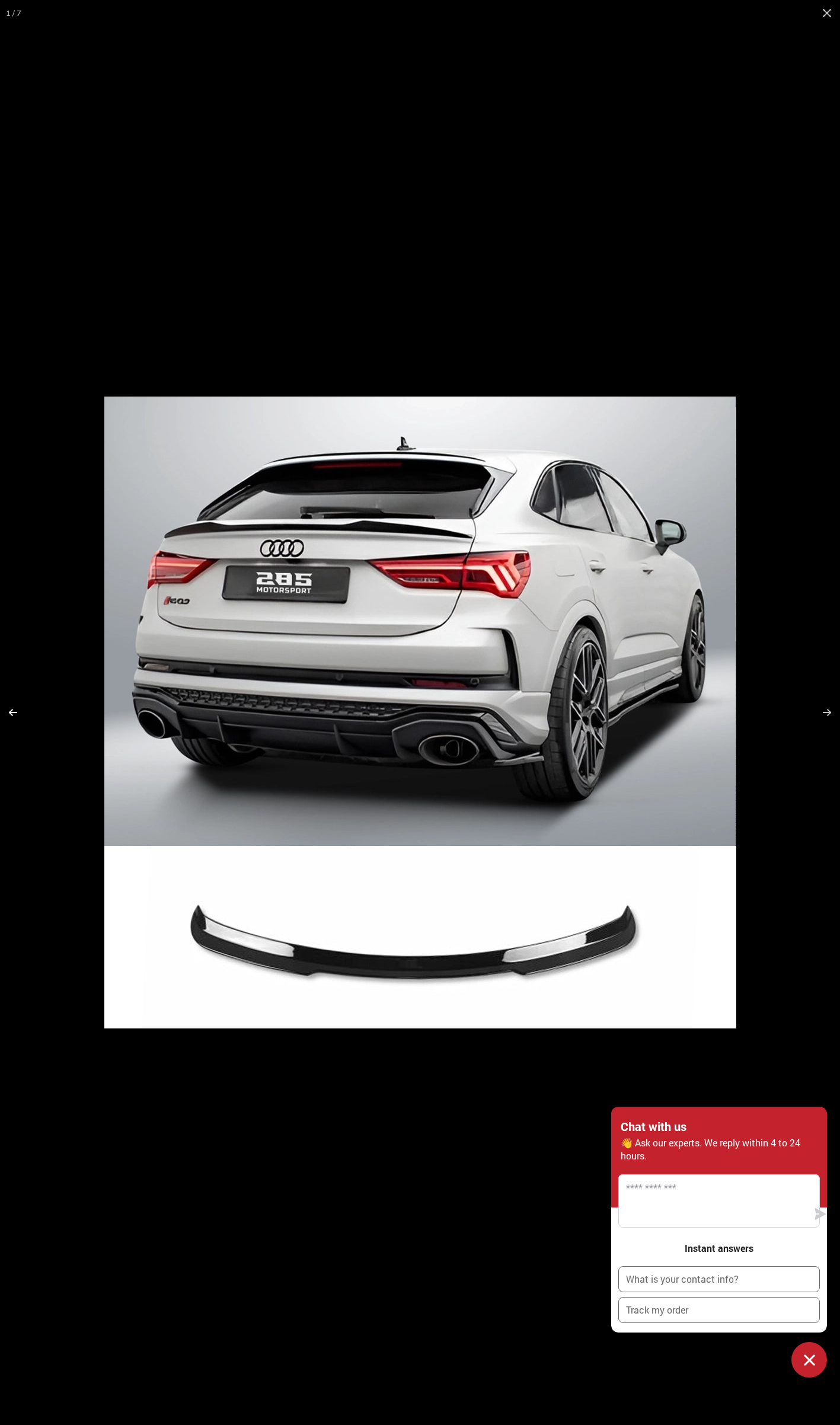
scroll to position [0, 0]
click at [13, 708] on button at bounding box center [21, 712] width 42 height 59
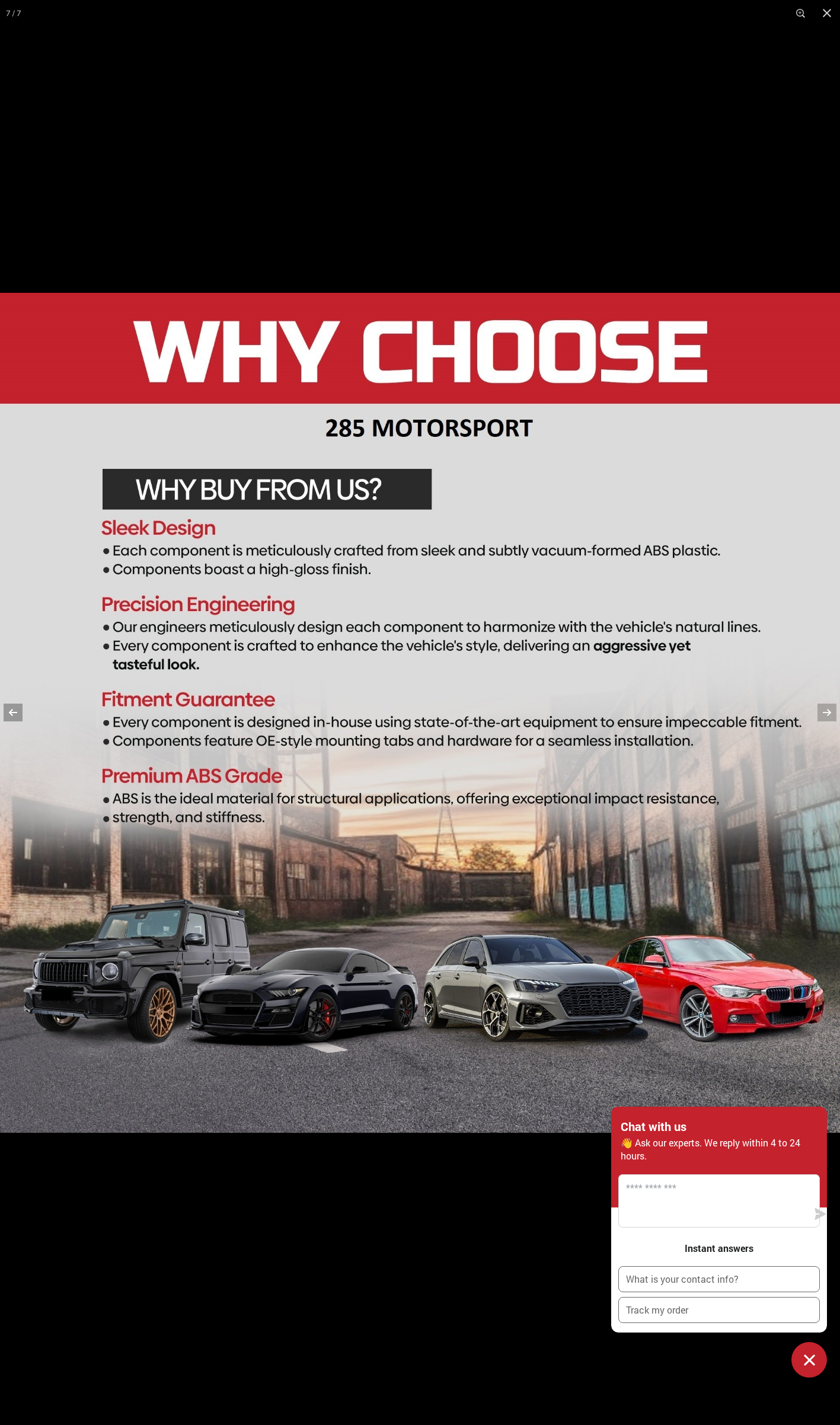
click at [13, 708] on button at bounding box center [21, 712] width 42 height 59
click at [13, 707] on button at bounding box center [21, 712] width 42 height 59
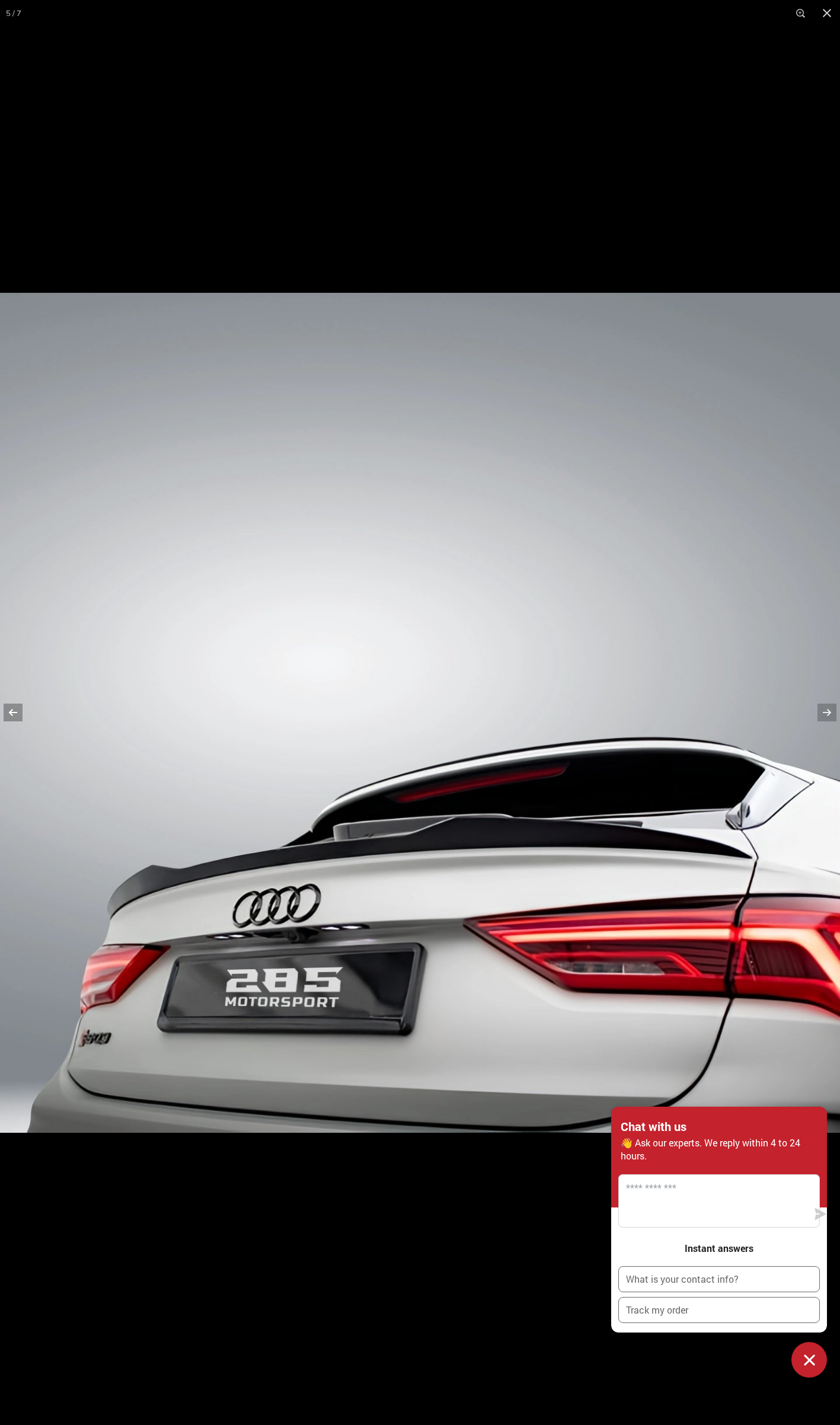
click at [13, 707] on button at bounding box center [21, 712] width 42 height 59
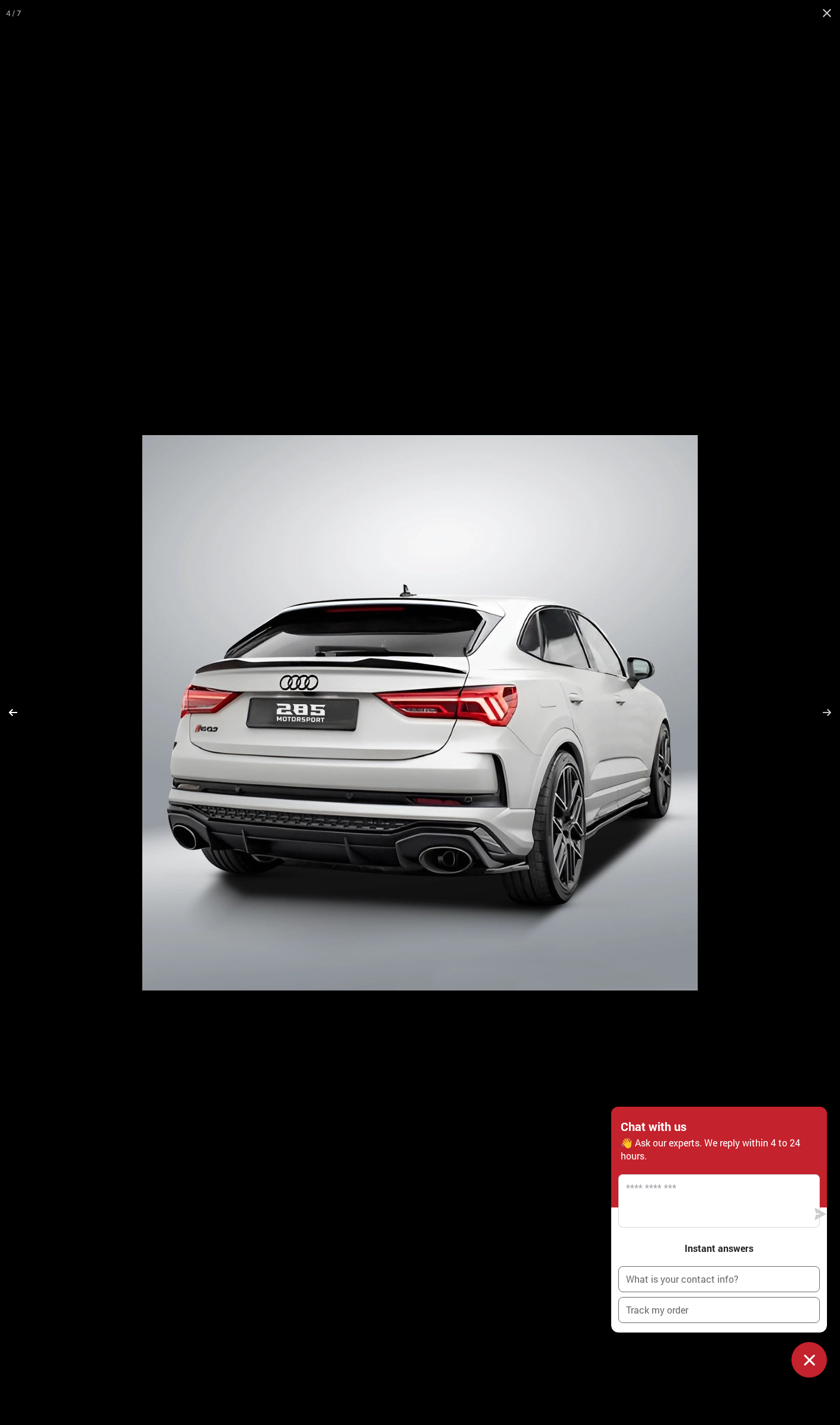
click at [13, 707] on button at bounding box center [21, 712] width 42 height 59
click at [12, 707] on button at bounding box center [21, 712] width 42 height 59
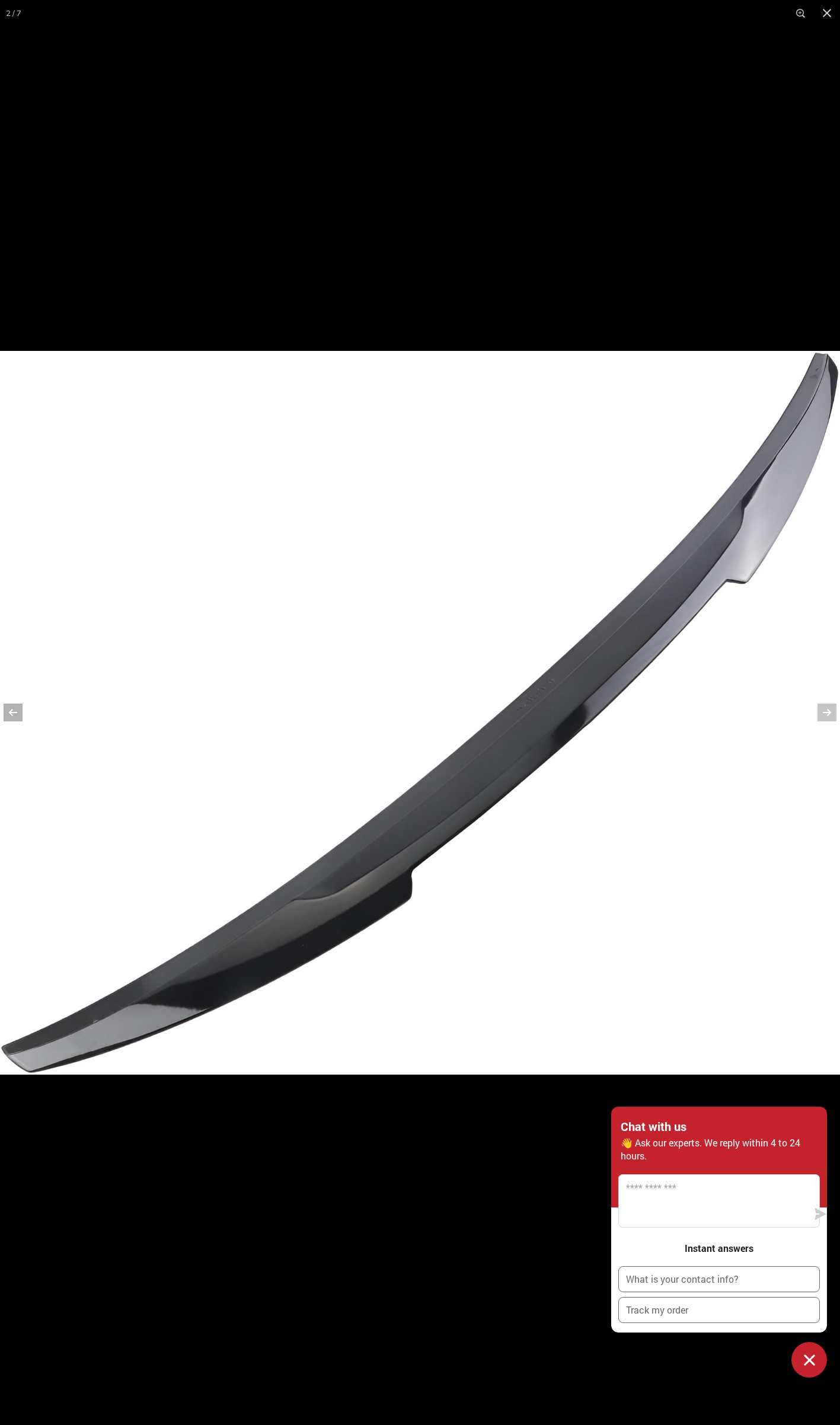
scroll to position [0, 17]
click at [12, 706] on button at bounding box center [21, 712] width 42 height 59
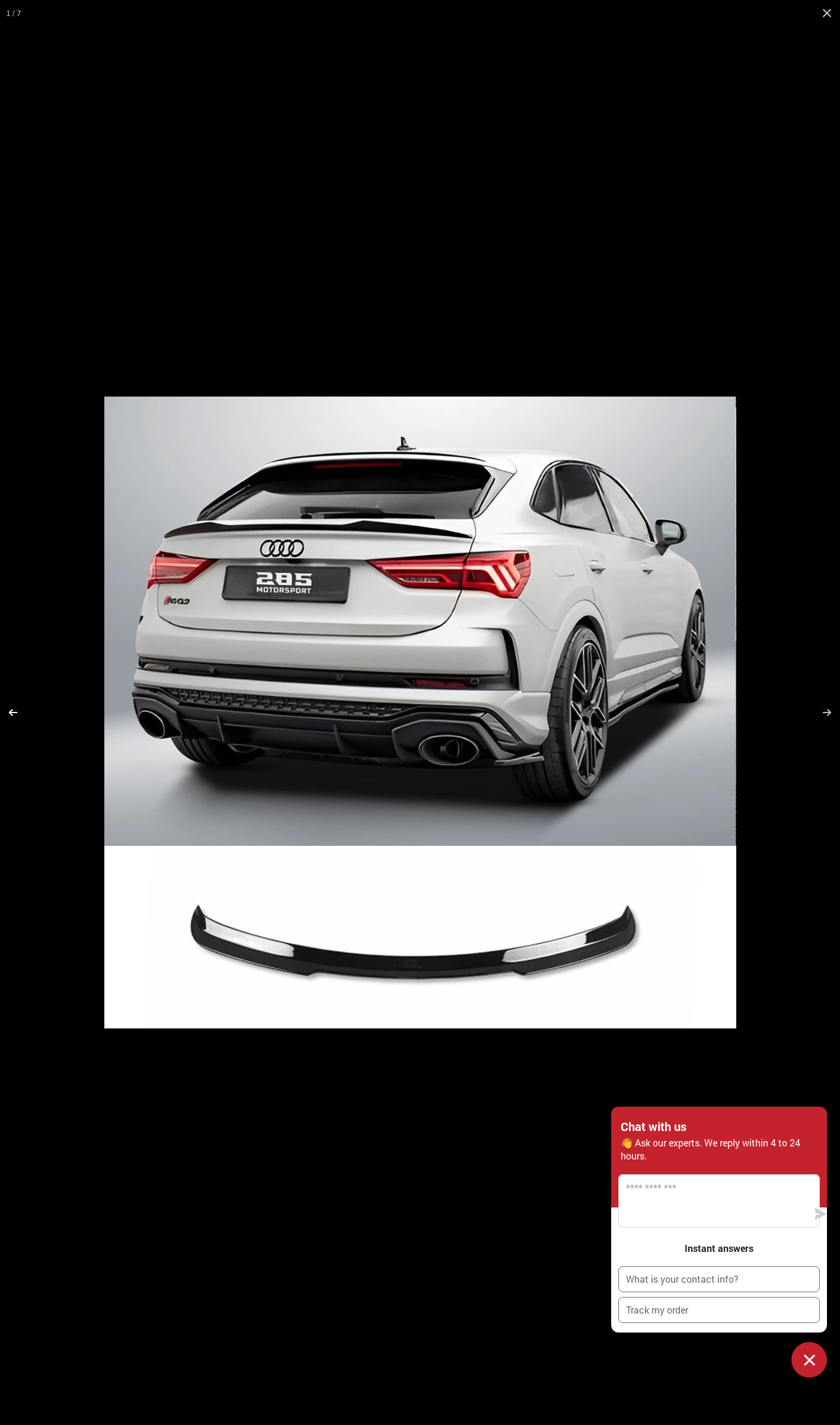
click at [12, 706] on button at bounding box center [21, 712] width 42 height 59
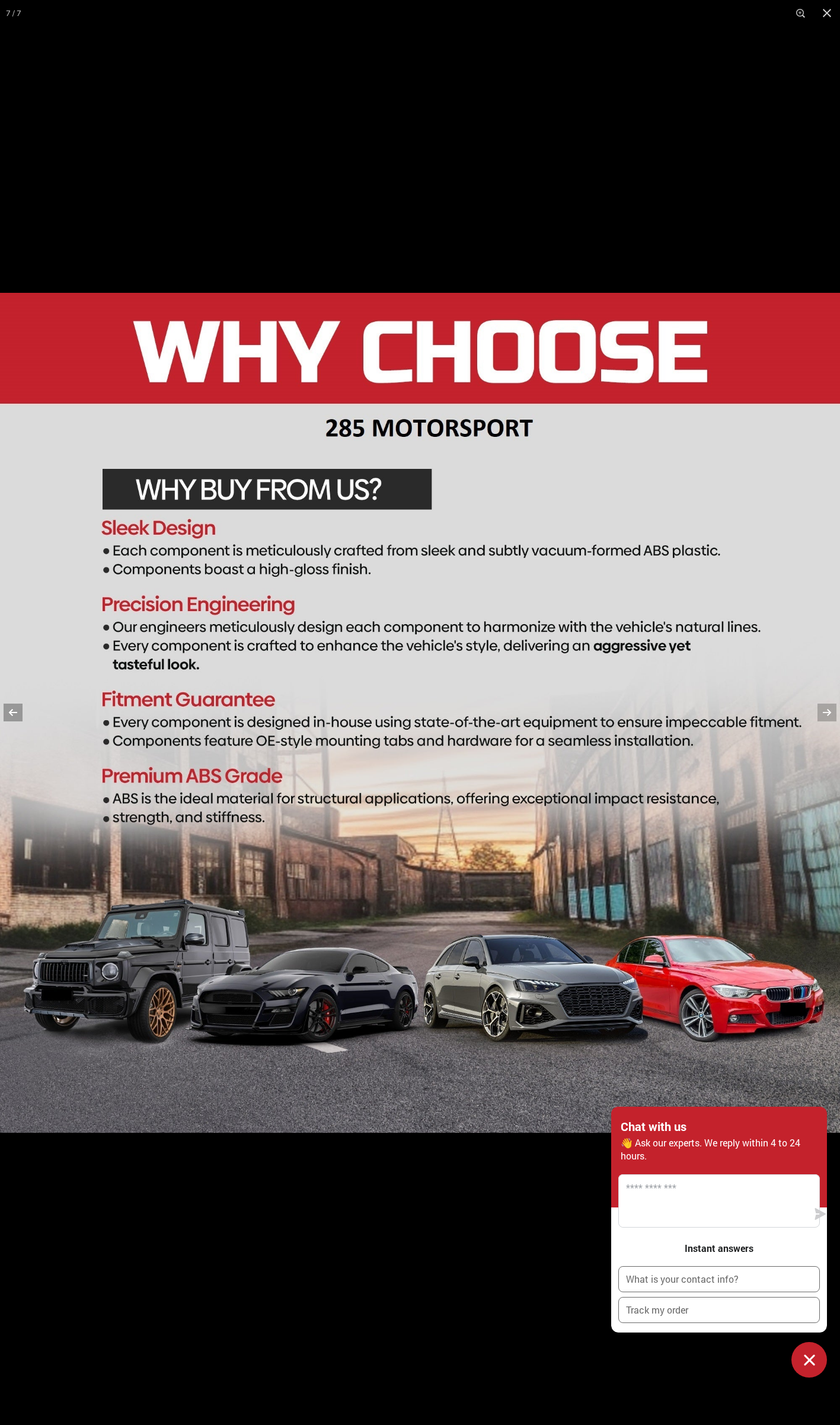
click at [11, 706] on button at bounding box center [21, 712] width 42 height 59
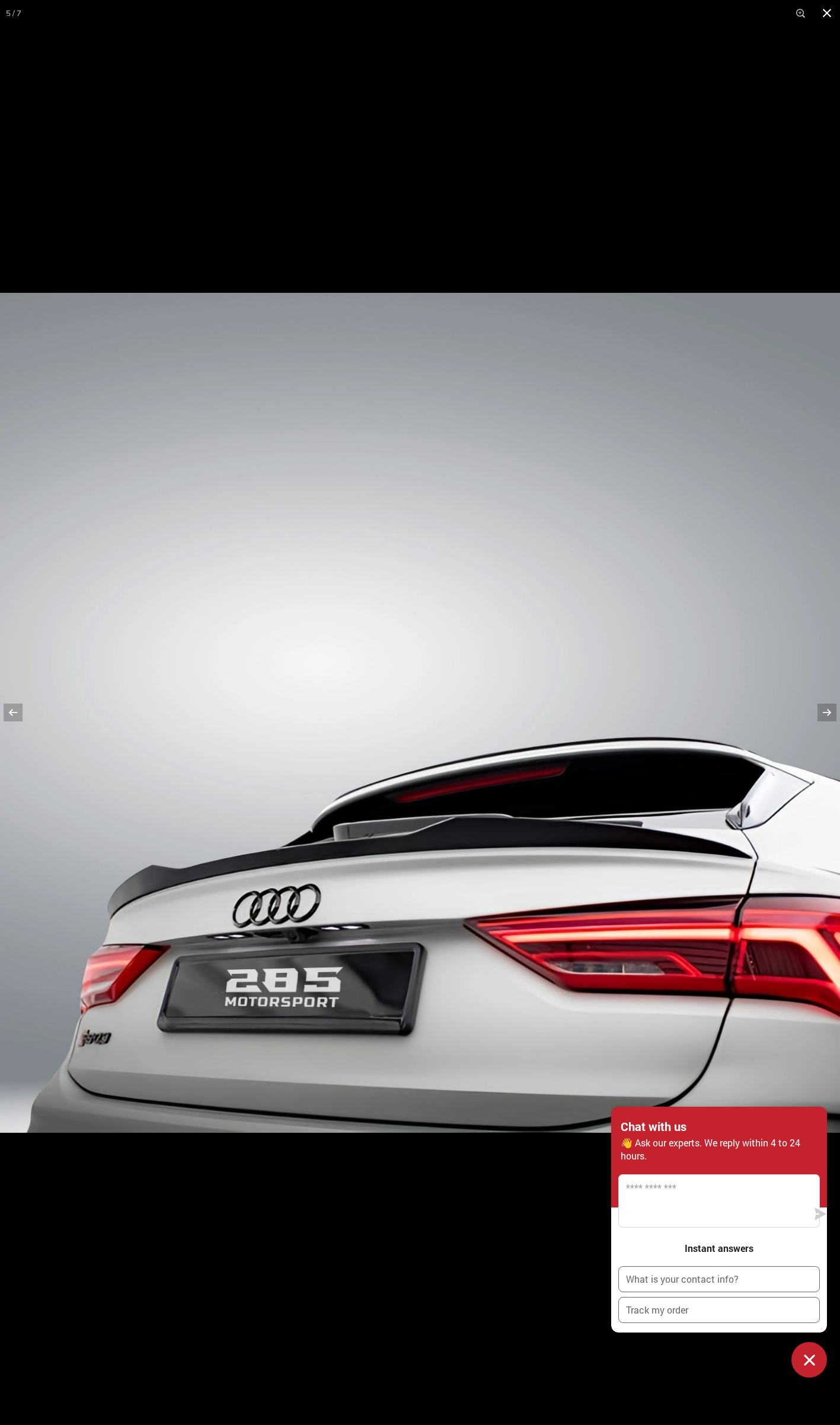
click at [836, 8] on button at bounding box center [826, 13] width 26 height 26
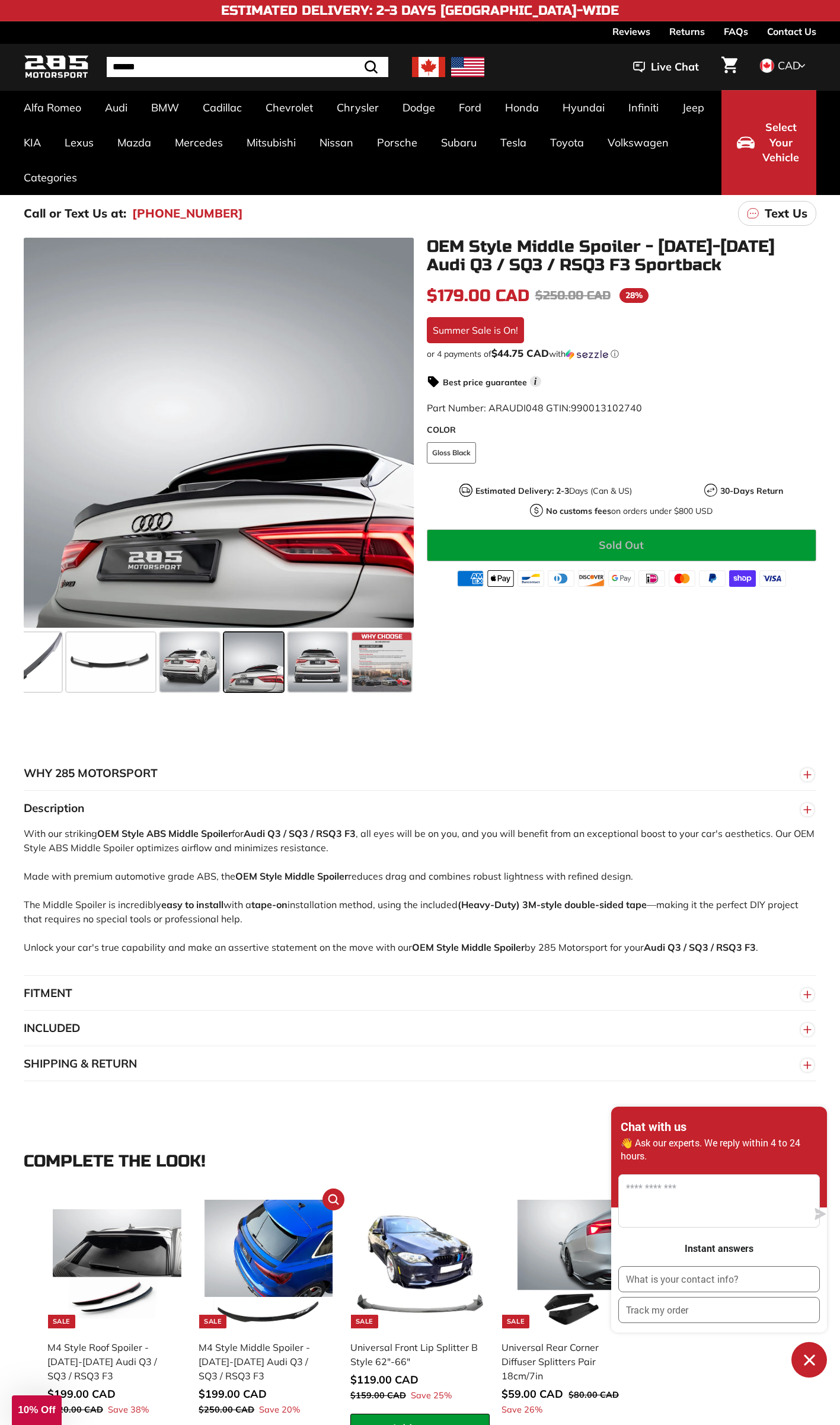
click at [245, 760] on div "M4 Style Middle Spoiler - [DATE]-[DATE] Audi Q3 / SQ3 / RSQ3 F3" at bounding box center [262, 1361] width 127 height 42
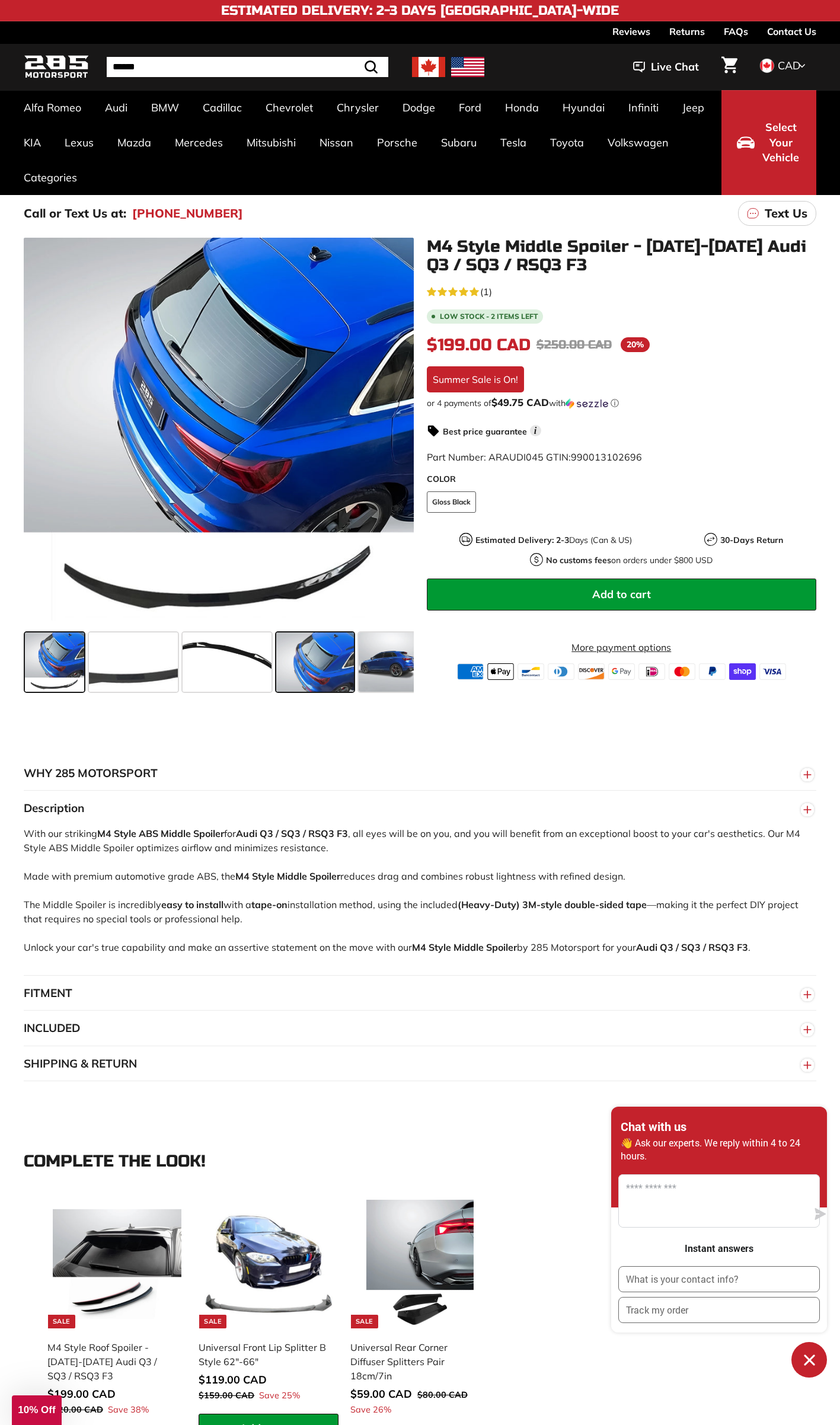
click at [328, 659] on span at bounding box center [315, 662] width 78 height 59
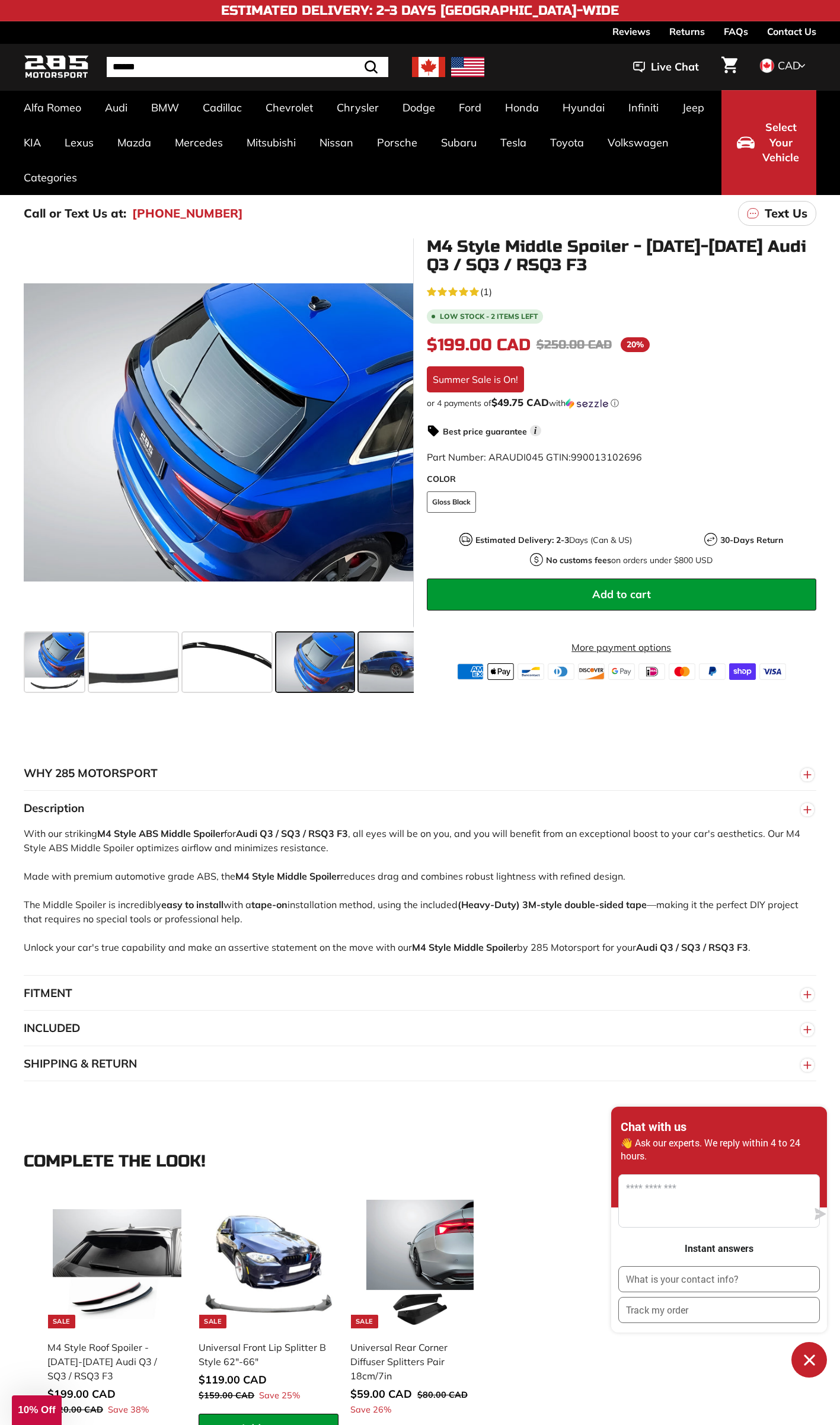
click at [385, 663] on span at bounding box center [388, 662] width 59 height 59
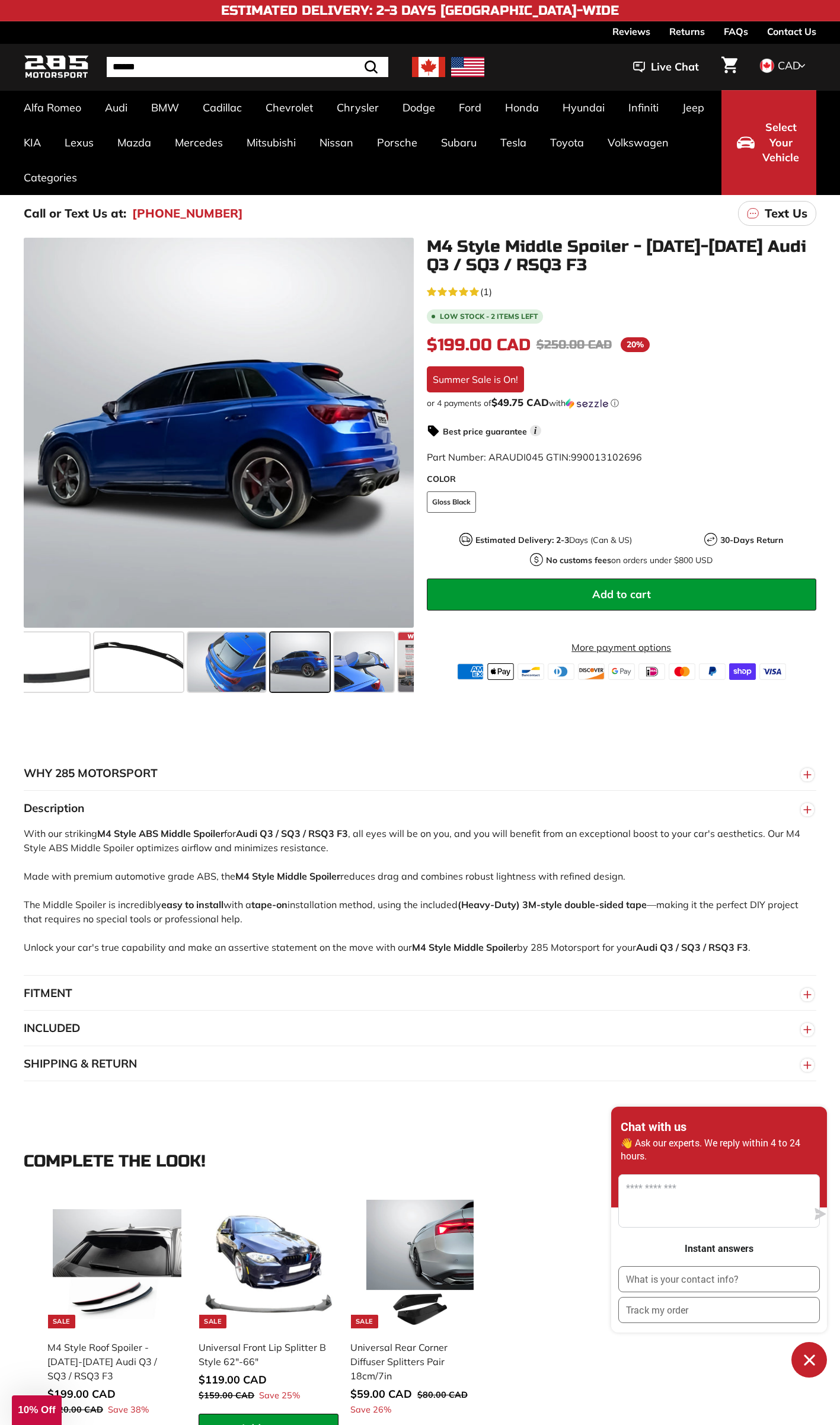
scroll to position [0, 135]
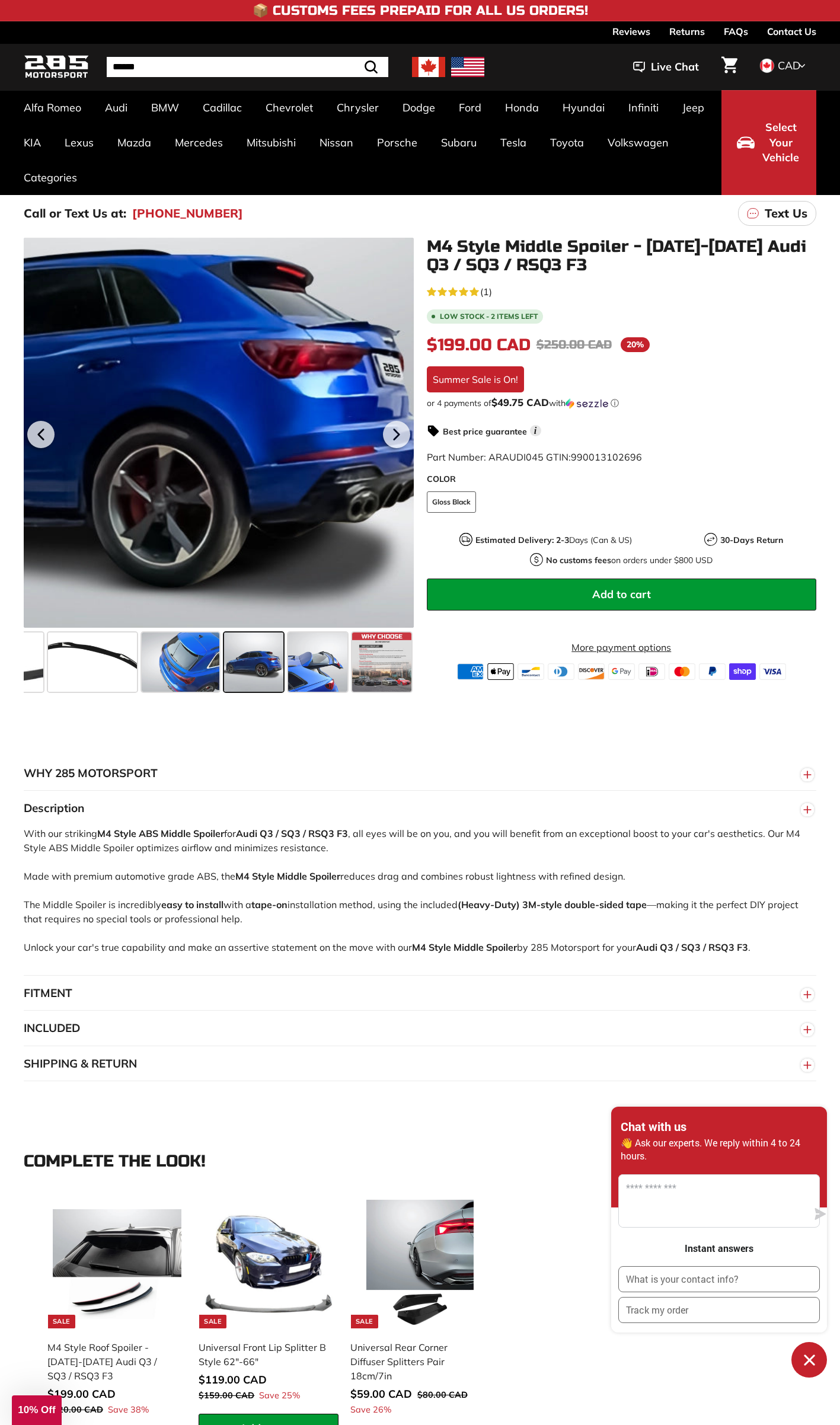
click at [375, 463] on div at bounding box center [219, 433] width 390 height 390
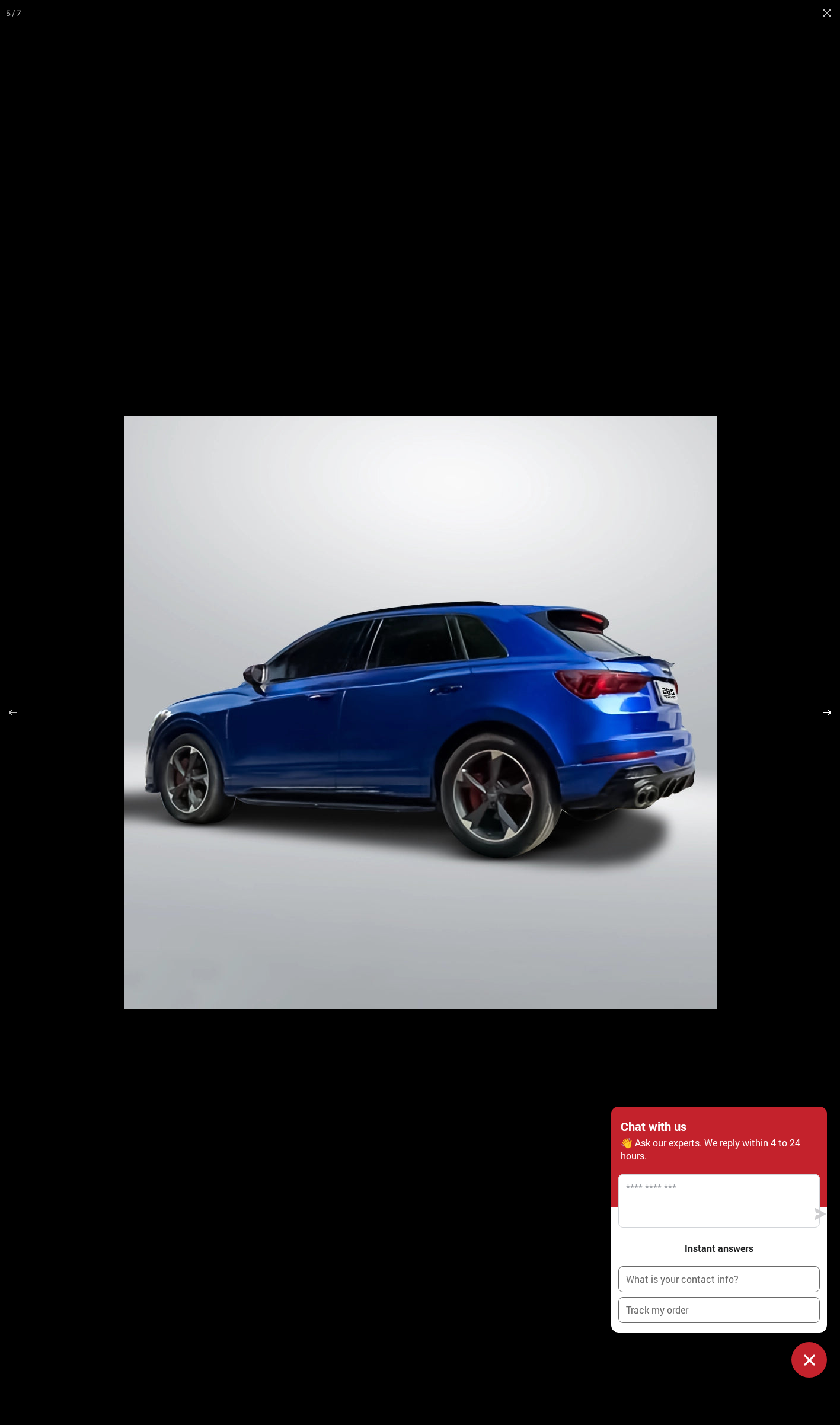
click at [826, 715] on button at bounding box center [819, 712] width 42 height 59
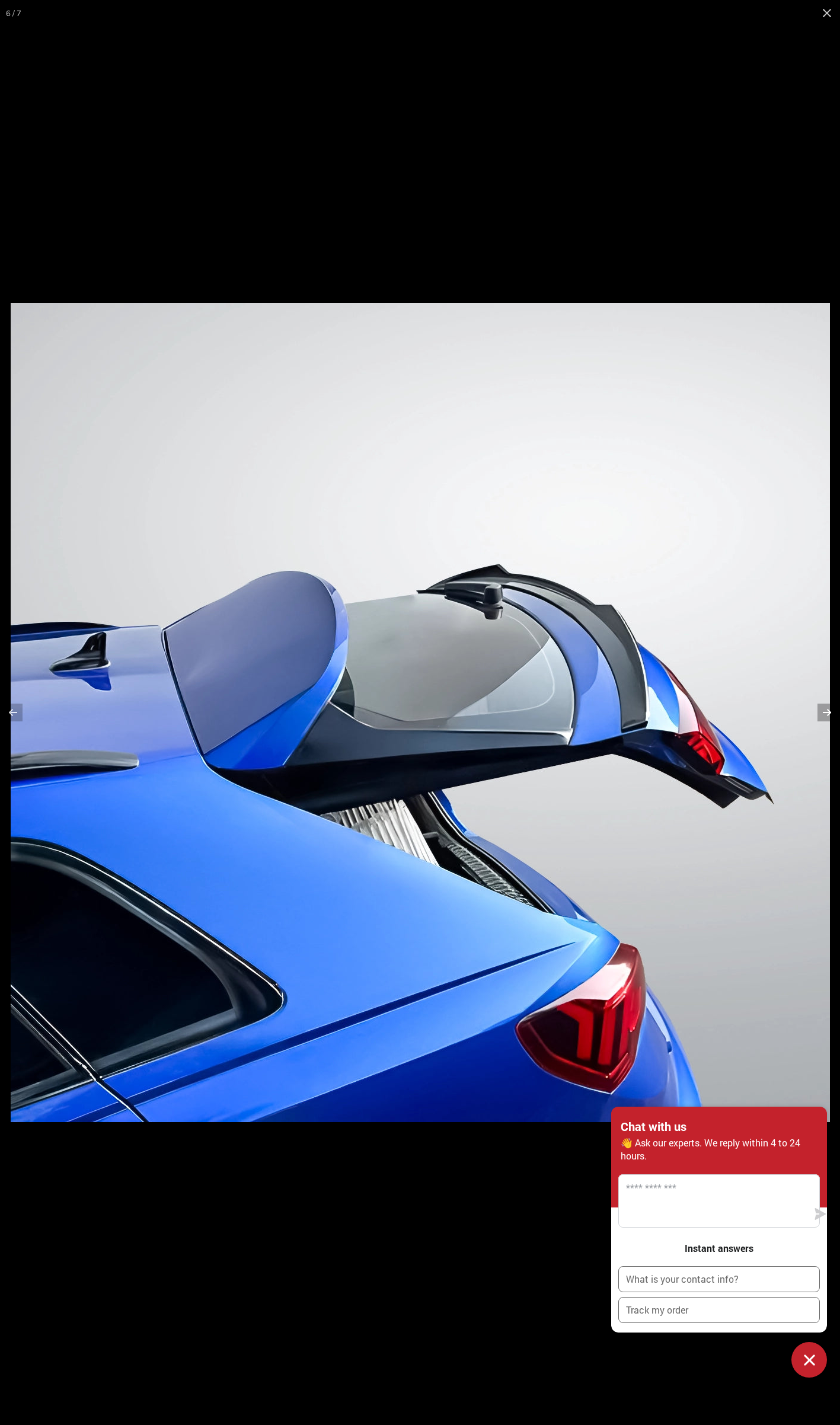
click at [828, 714] on button at bounding box center [819, 712] width 42 height 59
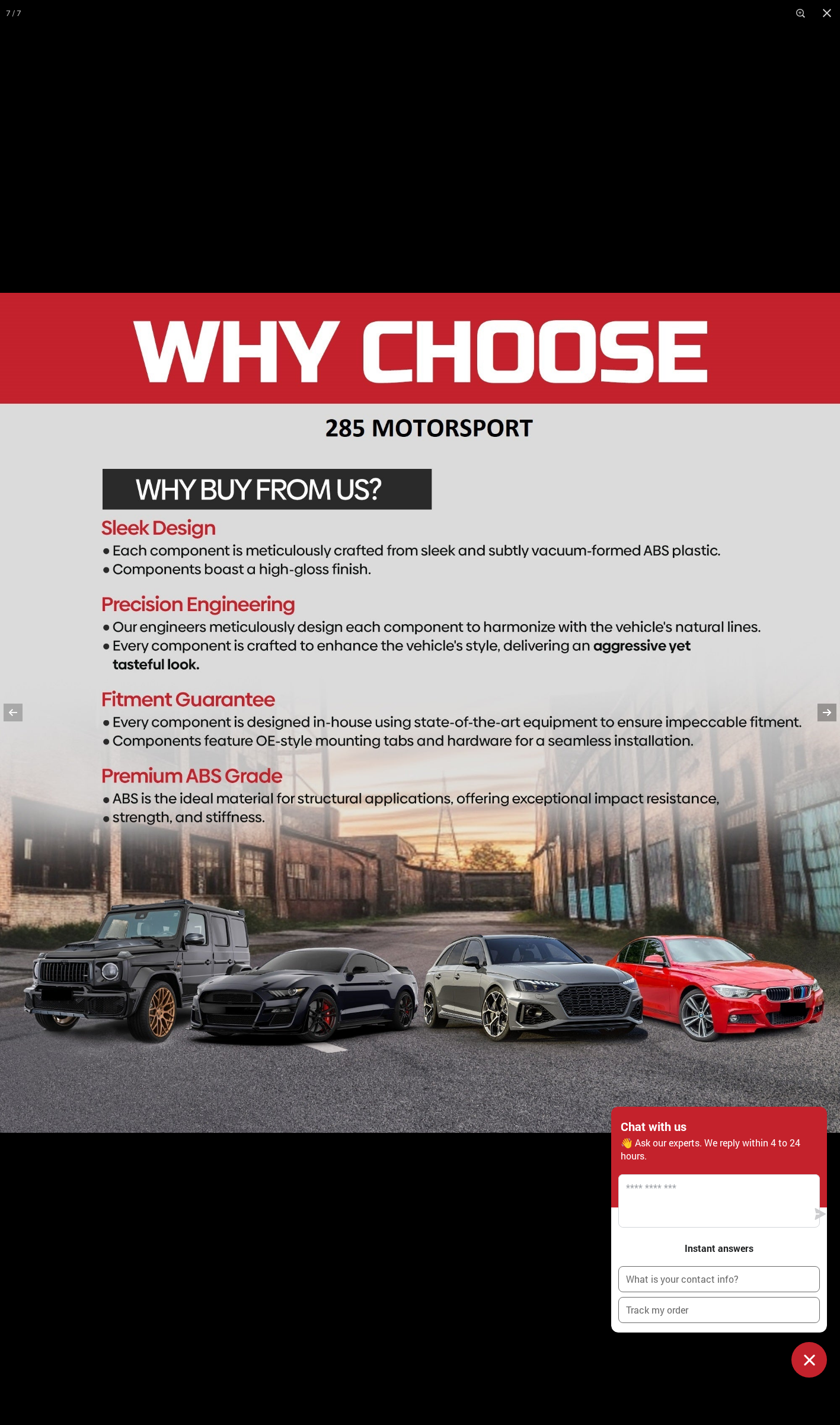
click at [828, 714] on button at bounding box center [819, 712] width 42 height 59
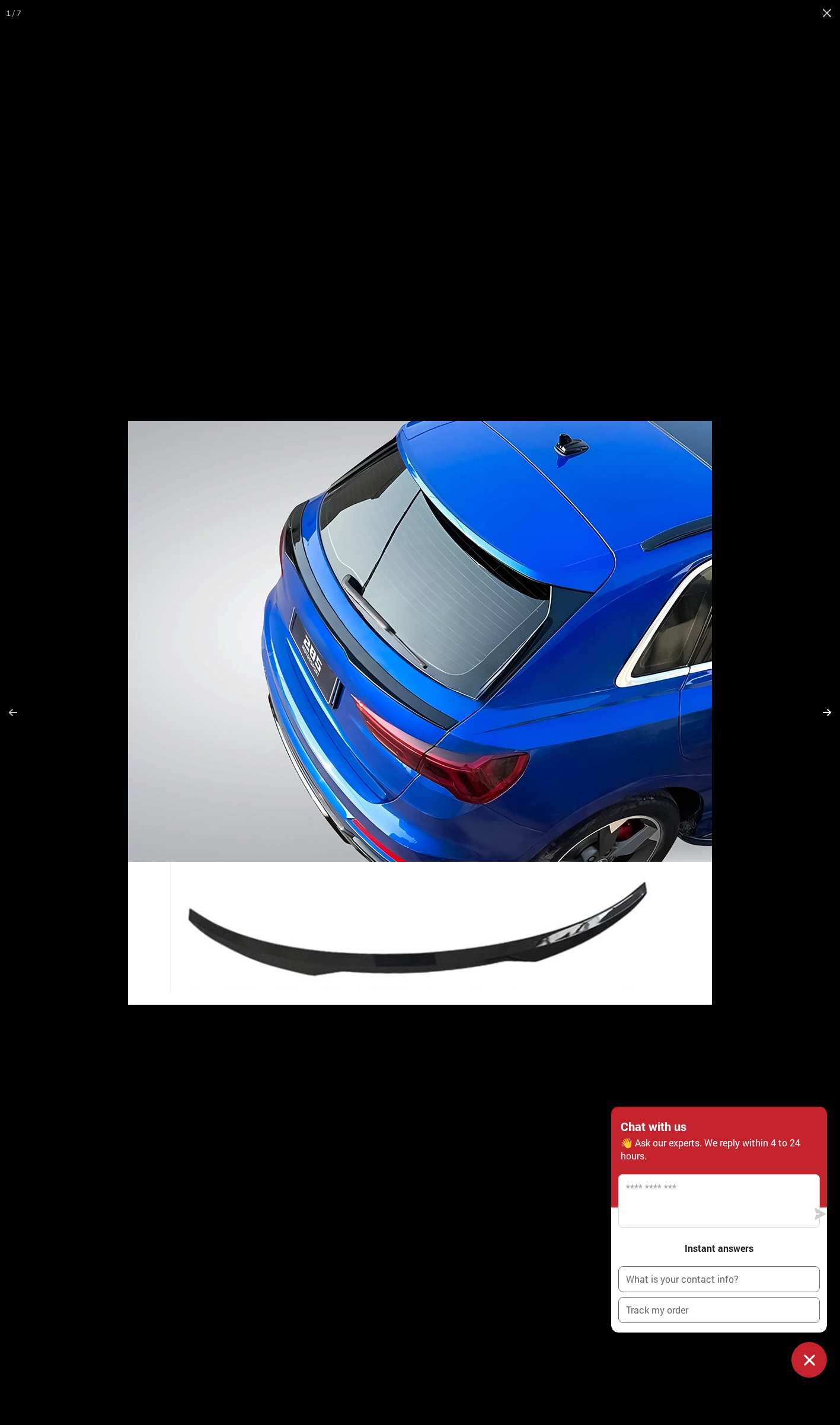
scroll to position [0, 0]
click at [828, 715] on button at bounding box center [819, 712] width 42 height 59
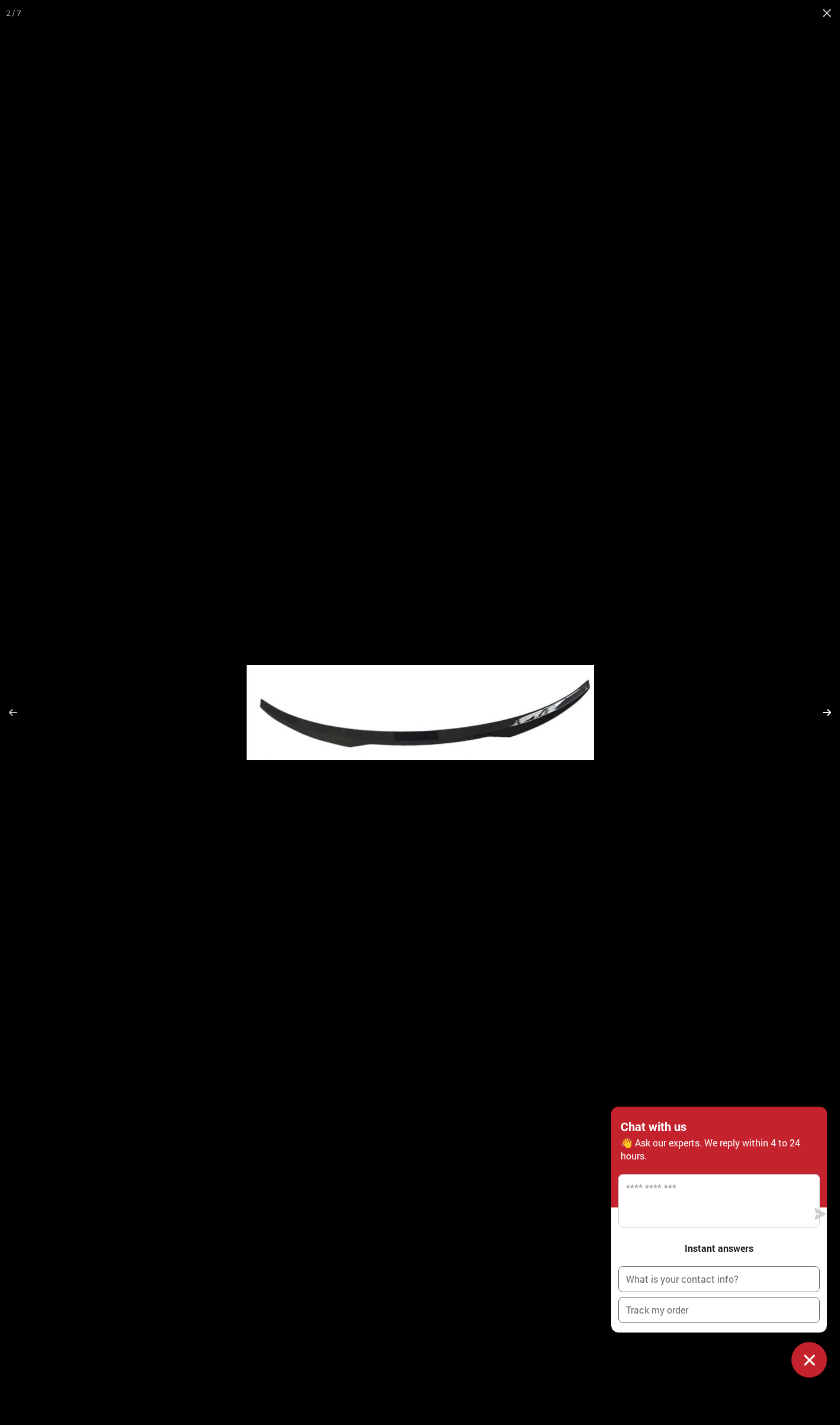
click at [828, 715] on button at bounding box center [819, 712] width 42 height 59
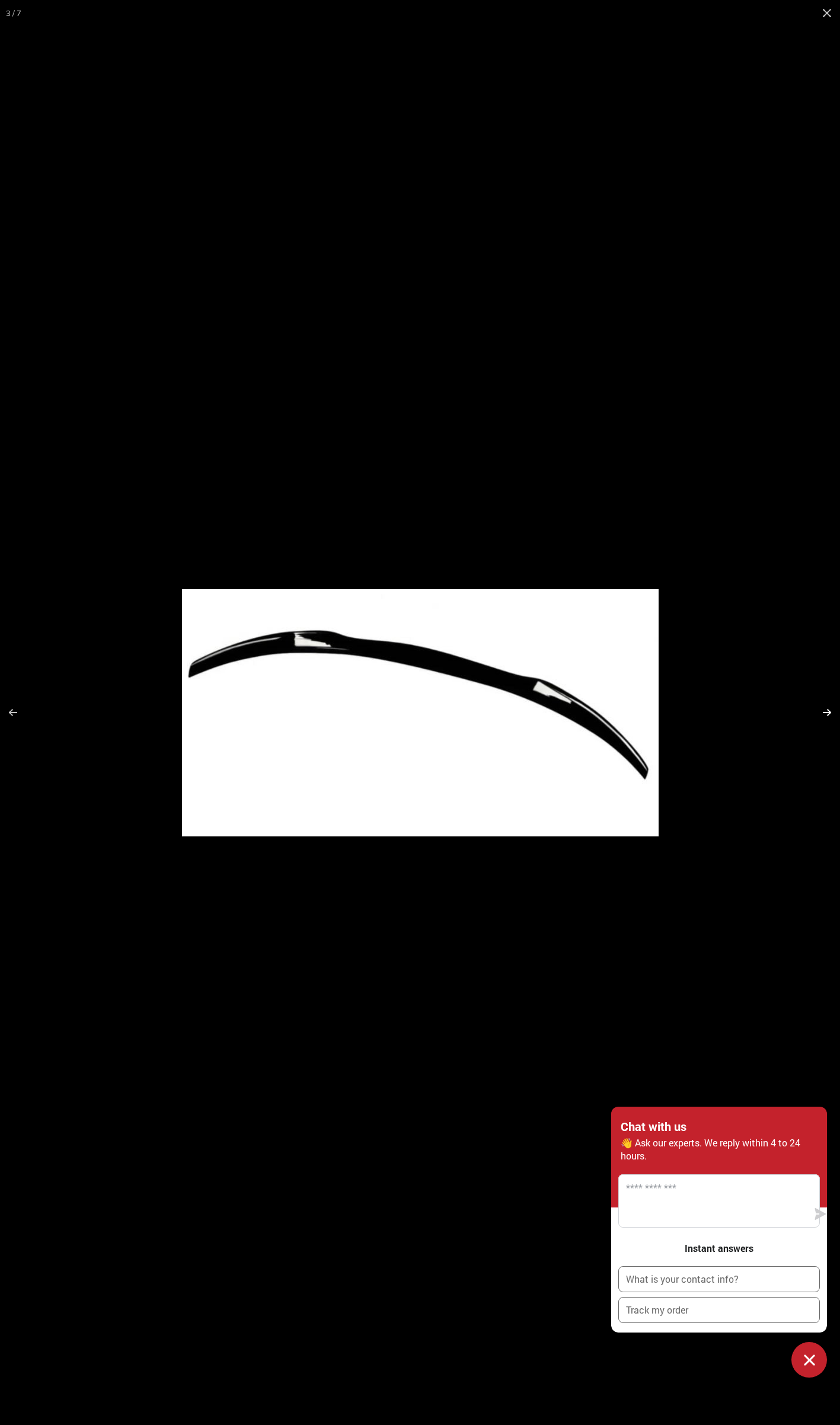
click at [828, 715] on button at bounding box center [819, 712] width 42 height 59
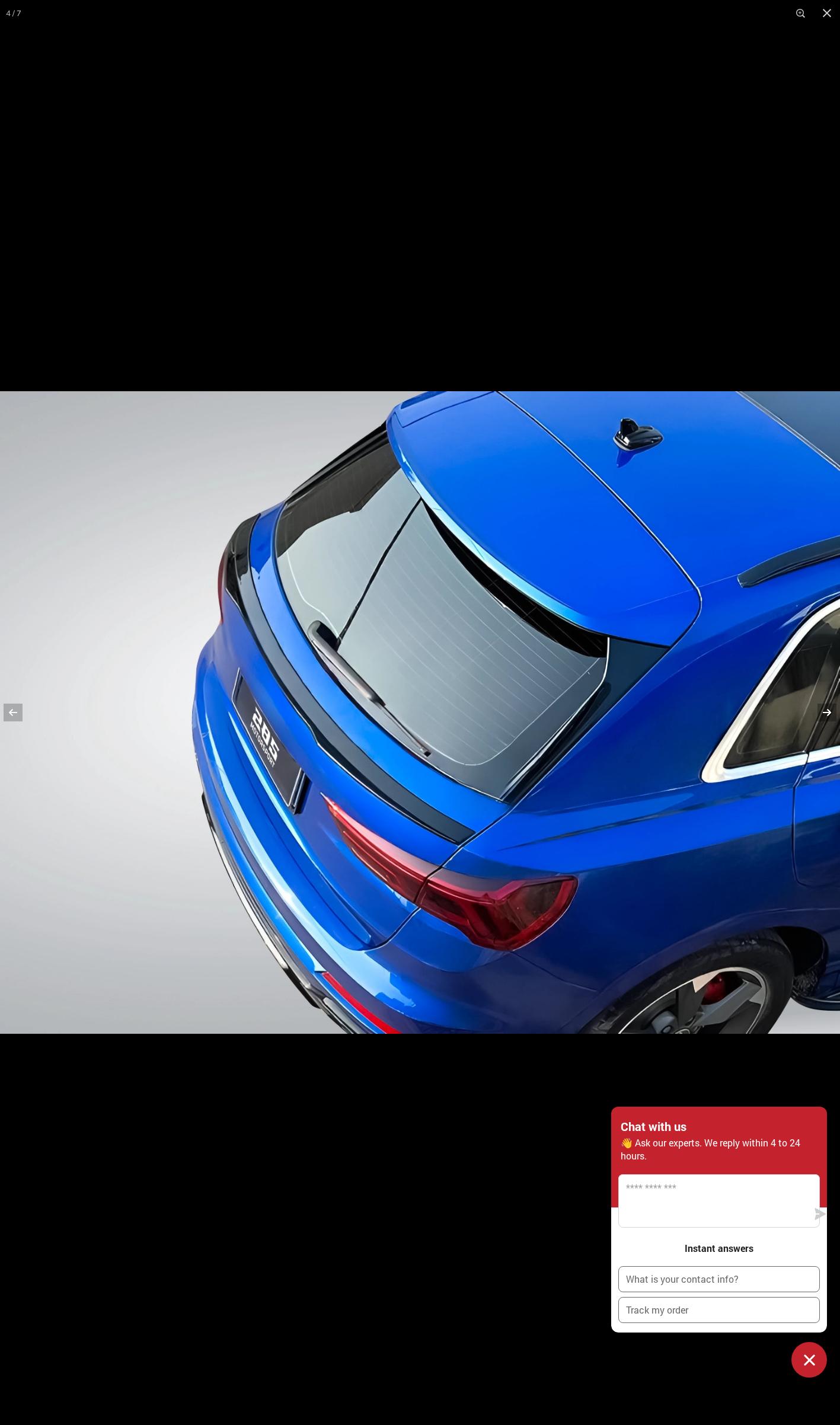
click at [828, 717] on button at bounding box center [819, 712] width 42 height 59
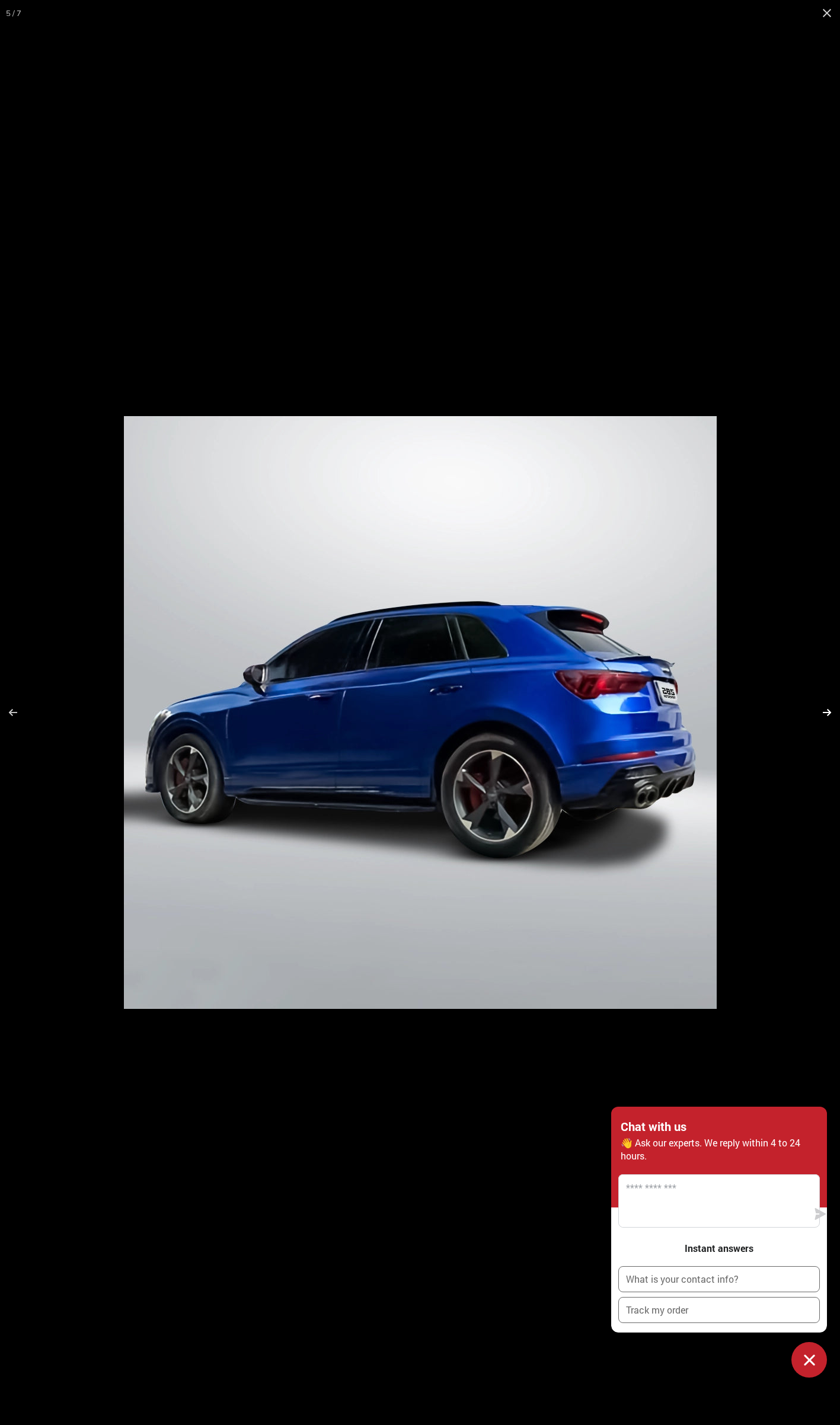
scroll to position [0, 135]
click at [829, 8] on button at bounding box center [826, 13] width 26 height 26
